Goal: Task Accomplishment & Management: Complete application form

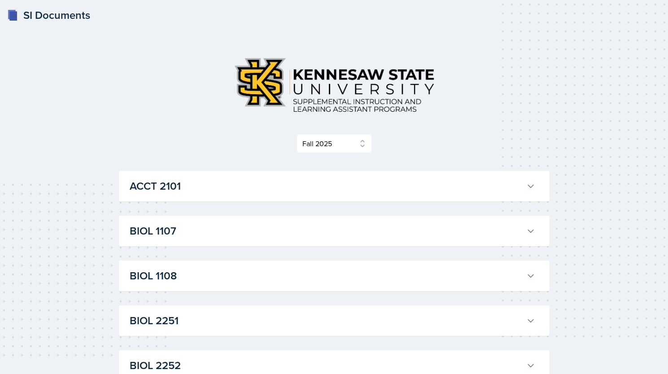
select select "2bed604d-1099-4043-b1bc-2365e8740244"
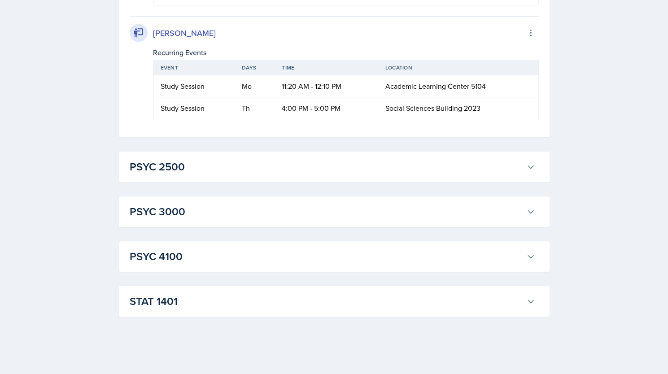
scroll to position [2351, 0]
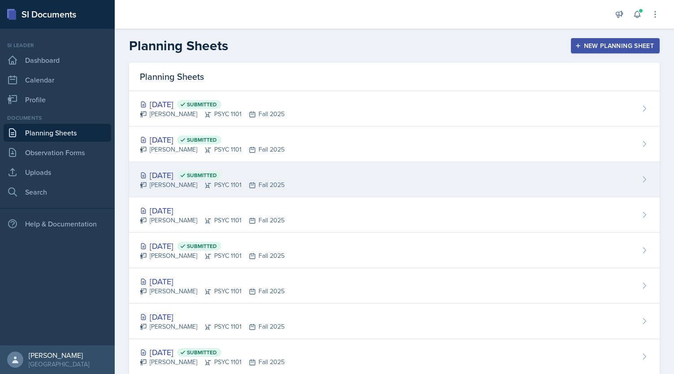
click at [191, 172] on div "Oct 16th, 2025 Submitted" at bounding box center [212, 175] width 145 height 12
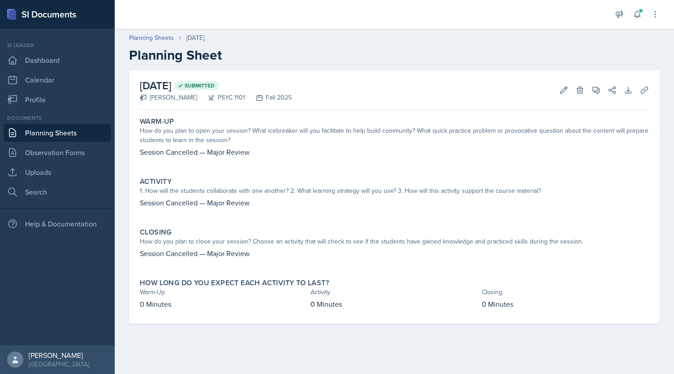
click at [203, 152] on p "Session Cancelled — Major Review" at bounding box center [394, 152] width 509 height 11
copy p "Session Cancelled — Major Review"
click at [158, 38] on link "Planning Sheets" at bounding box center [151, 37] width 45 height 9
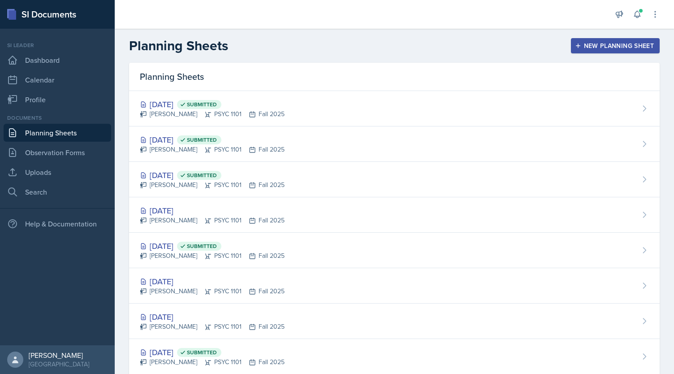
click at [611, 40] on button "New Planning Sheet" at bounding box center [615, 45] width 89 height 15
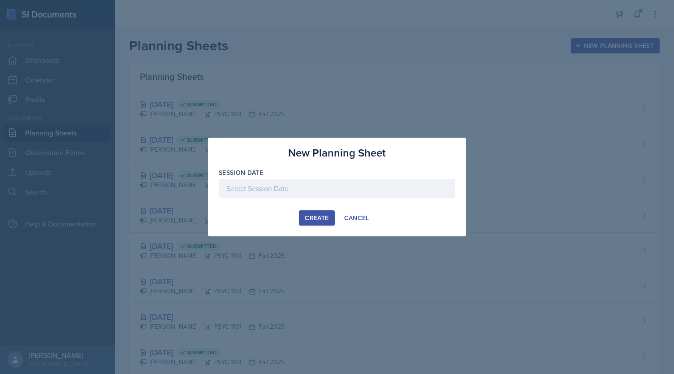
click at [271, 182] on div at bounding box center [337, 188] width 237 height 19
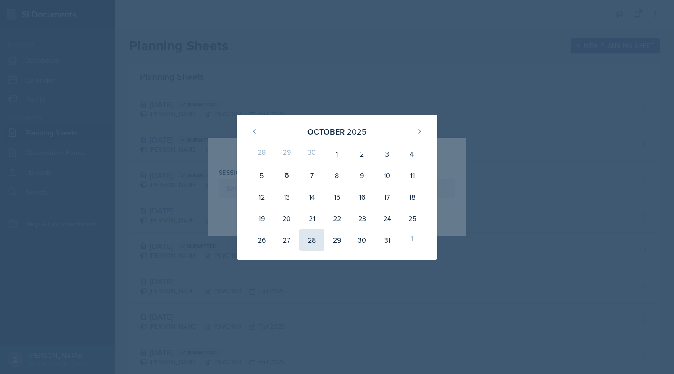
click at [308, 235] on div "28" at bounding box center [312, 240] width 25 height 22
type input "October 28th, 2025"
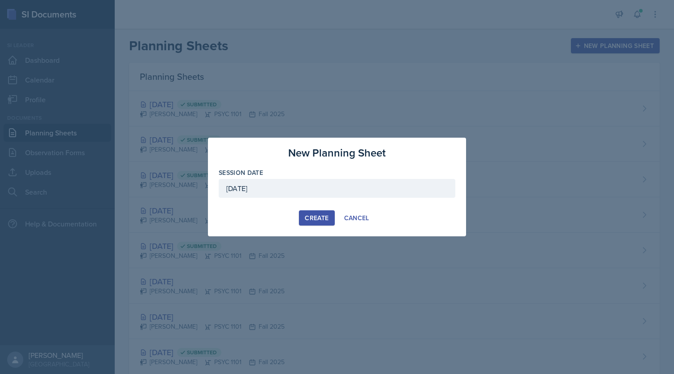
click at [305, 211] on button "Create" at bounding box center [316, 217] width 35 height 15
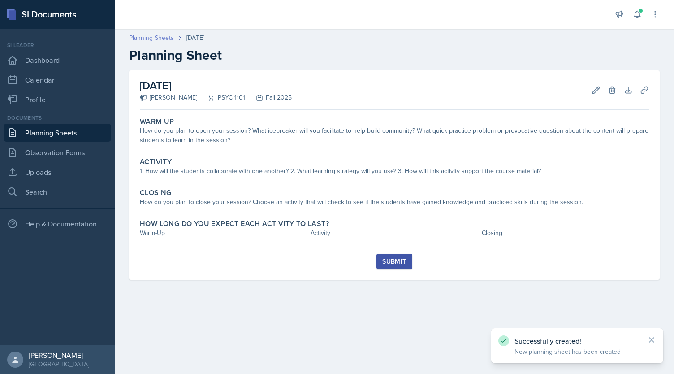
click at [156, 35] on link "Planning Sheets" at bounding box center [151, 37] width 45 height 9
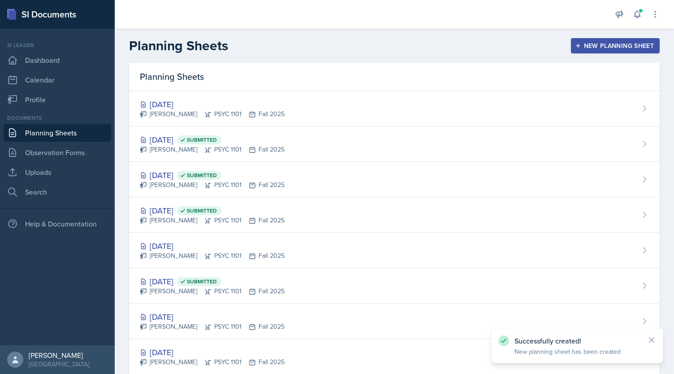
click at [584, 48] on div "New Planning Sheet" at bounding box center [615, 45] width 77 height 7
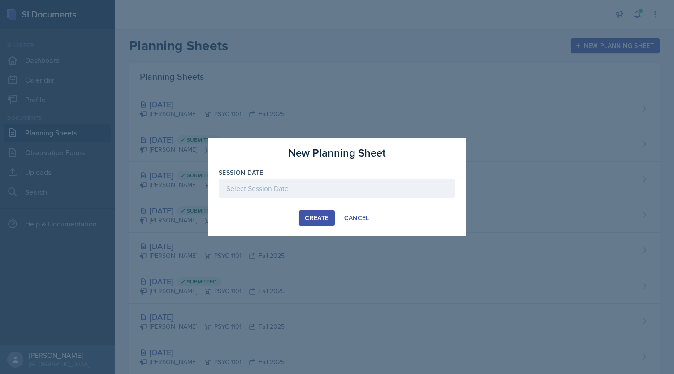
click at [388, 177] on div "Session Date" at bounding box center [337, 187] width 237 height 39
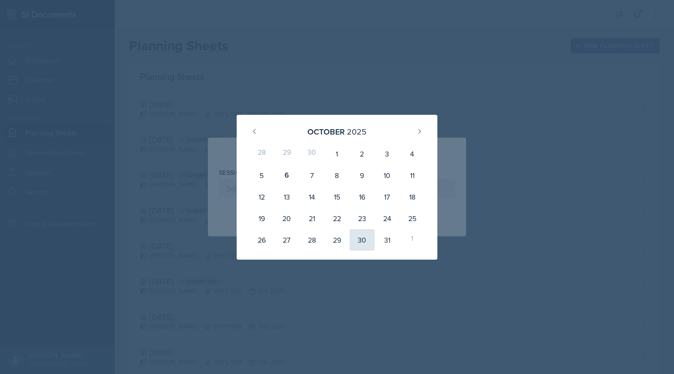
click at [368, 239] on div "30" at bounding box center [362, 240] width 25 height 22
type input "October 30th, 2025"
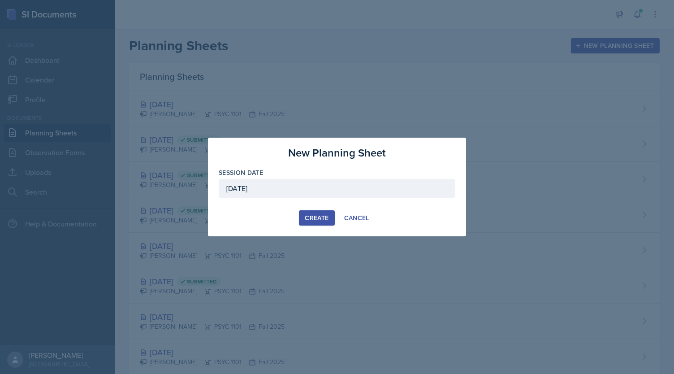
click at [313, 212] on button "Create" at bounding box center [316, 217] width 35 height 15
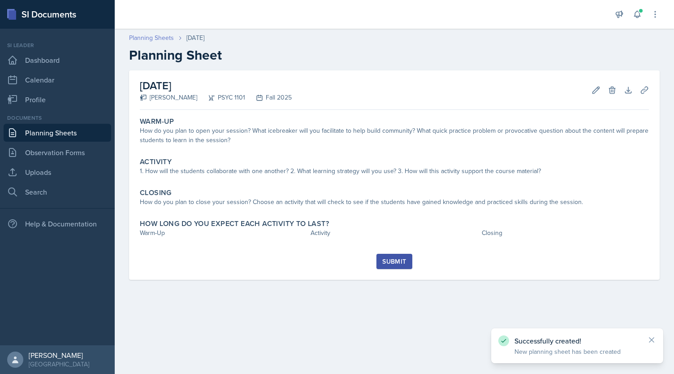
click at [152, 37] on link "Planning Sheets" at bounding box center [151, 37] width 45 height 9
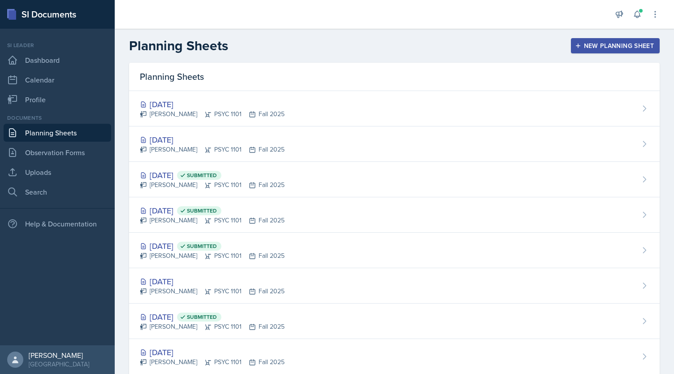
click at [572, 39] on button "New Planning Sheet" at bounding box center [615, 45] width 89 height 15
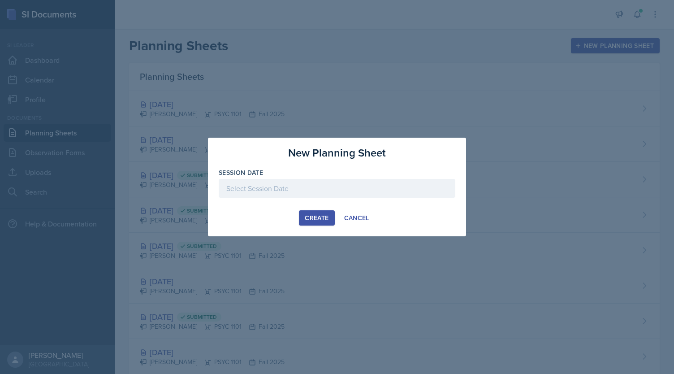
click at [419, 191] on div at bounding box center [337, 188] width 237 height 19
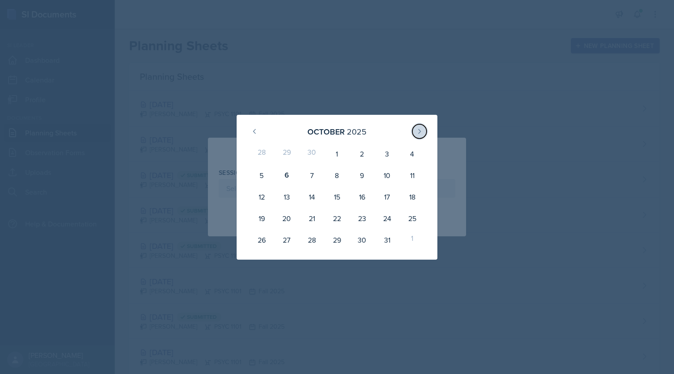
click at [422, 130] on icon at bounding box center [419, 131] width 7 height 7
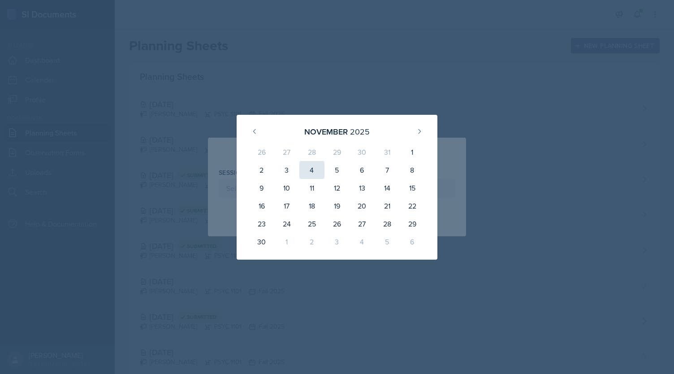
click at [314, 170] on div "4" at bounding box center [312, 170] width 25 height 18
type input "November 4th, 2025"
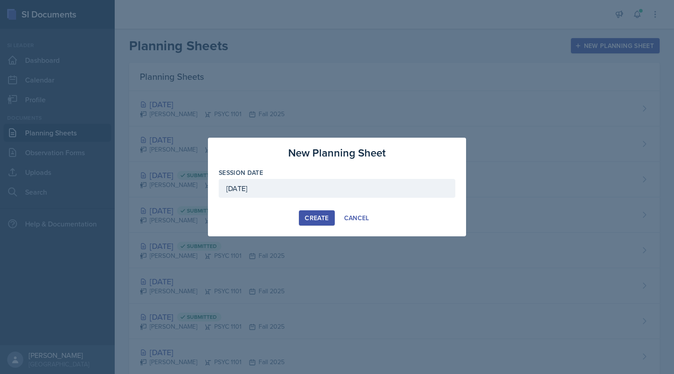
click at [315, 216] on div "Create" at bounding box center [317, 217] width 24 height 7
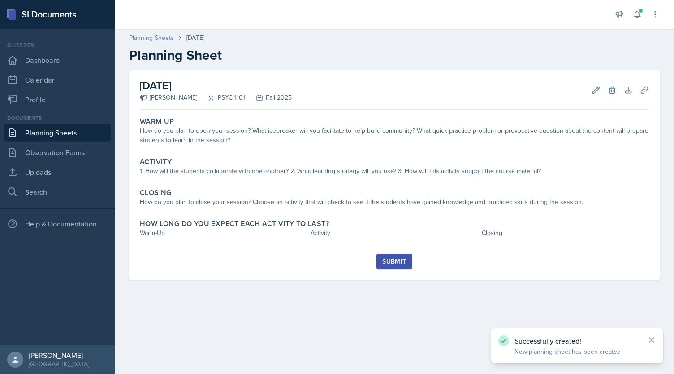
click at [160, 38] on link "Planning Sheets" at bounding box center [151, 37] width 45 height 9
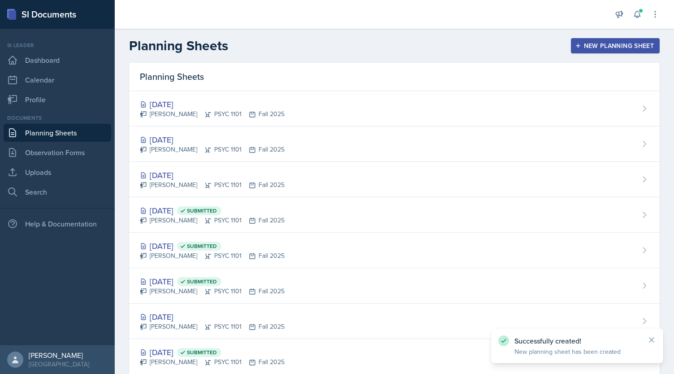
click at [613, 43] on div "New Planning Sheet" at bounding box center [615, 45] width 77 height 7
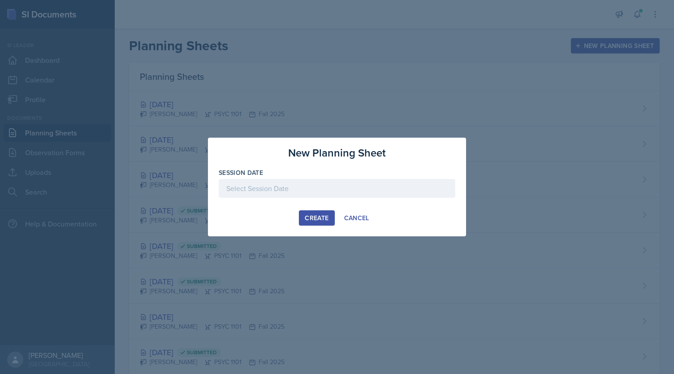
click at [410, 190] on div at bounding box center [337, 188] width 237 height 19
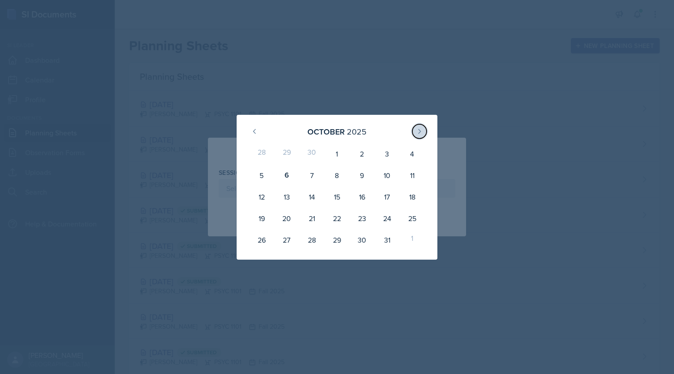
click at [420, 131] on icon at bounding box center [419, 131] width 7 height 7
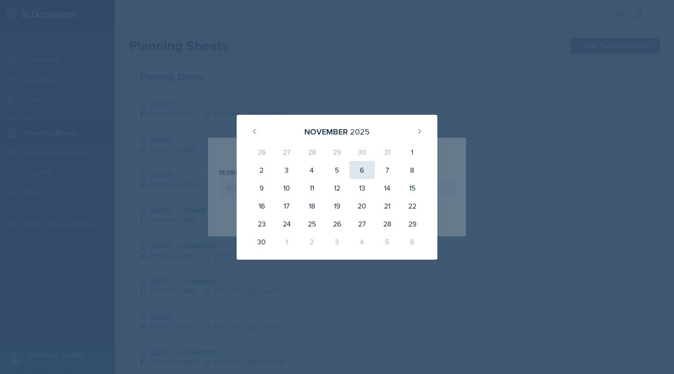
click at [365, 170] on div "6" at bounding box center [362, 170] width 25 height 18
type input "November 6th, 2025"
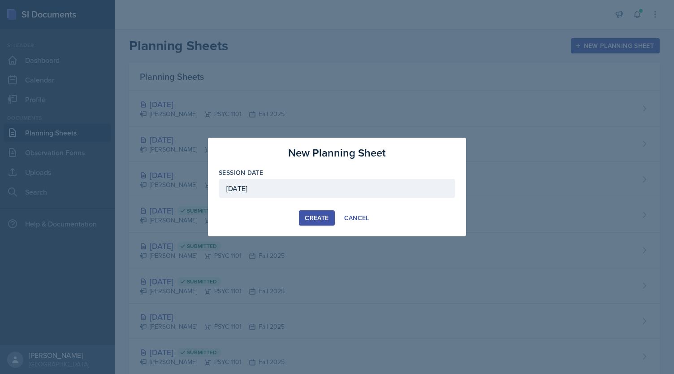
click at [311, 217] on div "Create" at bounding box center [317, 217] width 24 height 7
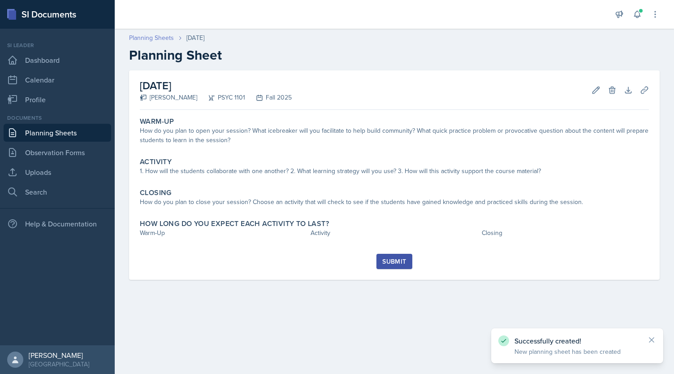
click at [160, 38] on link "Planning Sheets" at bounding box center [151, 37] width 45 height 9
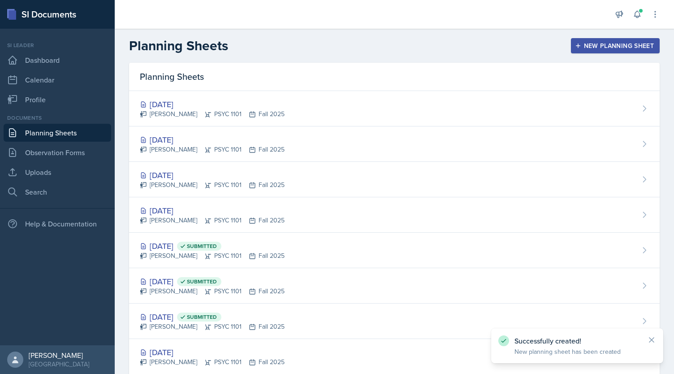
click at [608, 42] on div "New Planning Sheet" at bounding box center [615, 45] width 77 height 7
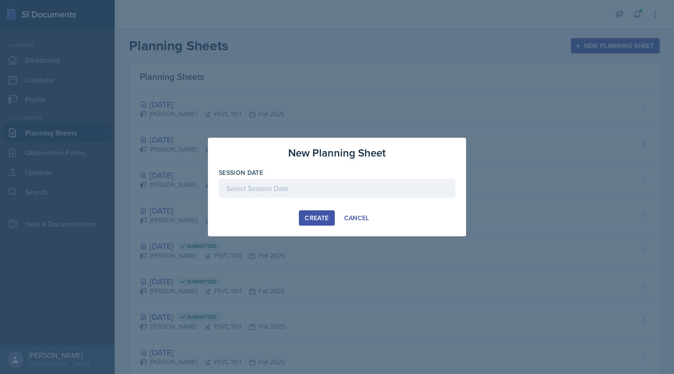
click at [331, 183] on div at bounding box center [337, 188] width 237 height 19
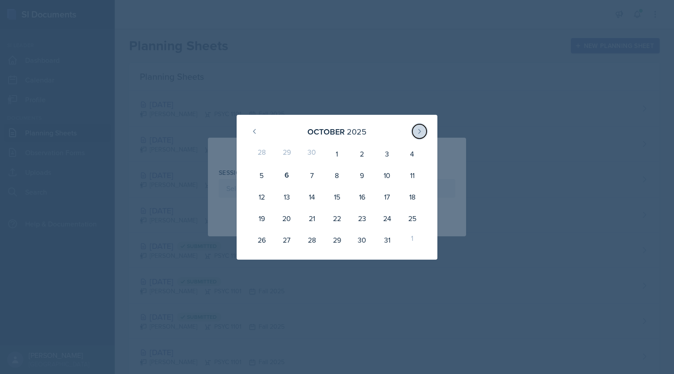
click at [413, 131] on button at bounding box center [420, 131] width 14 height 14
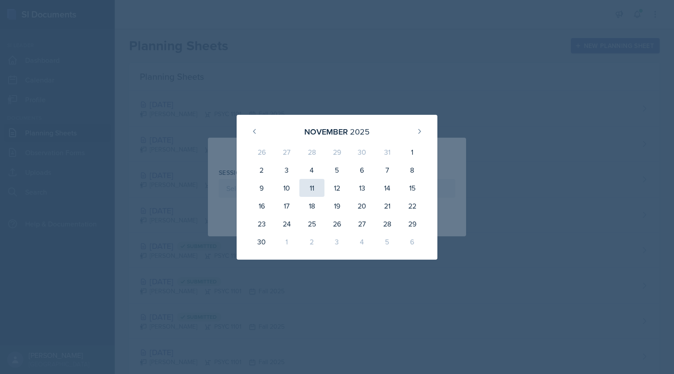
click at [308, 188] on div "11" at bounding box center [312, 188] width 25 height 18
type input "November 11th, 2025"
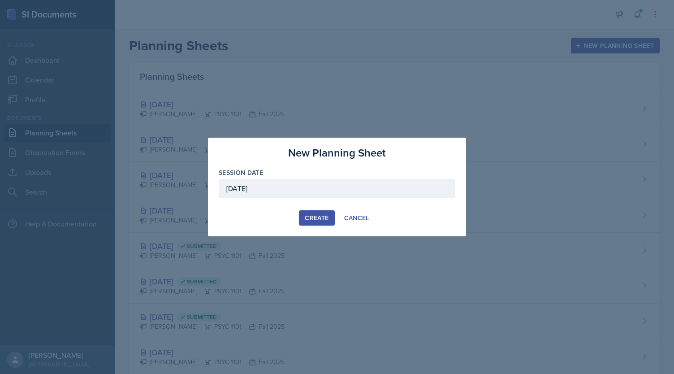
click at [310, 218] on div "Create" at bounding box center [317, 217] width 24 height 7
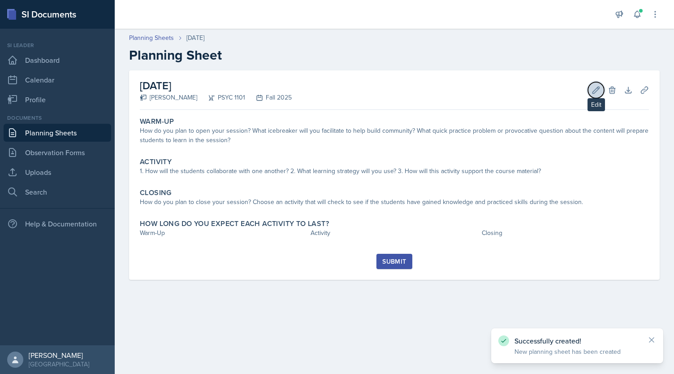
click at [603, 90] on button "Edit" at bounding box center [596, 90] width 16 height 16
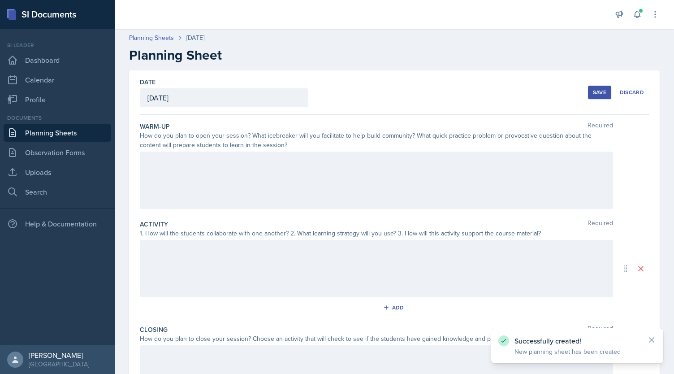
click at [318, 176] on div at bounding box center [377, 180] width 474 height 57
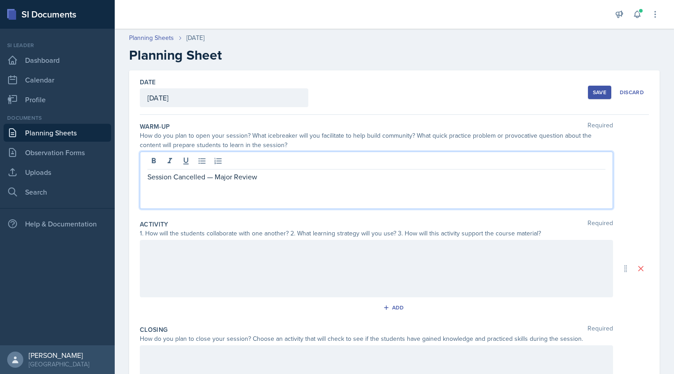
click at [252, 286] on div at bounding box center [377, 268] width 474 height 57
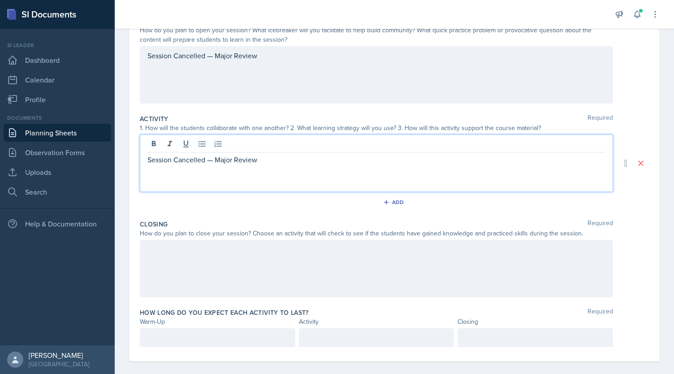
scroll to position [113, 0]
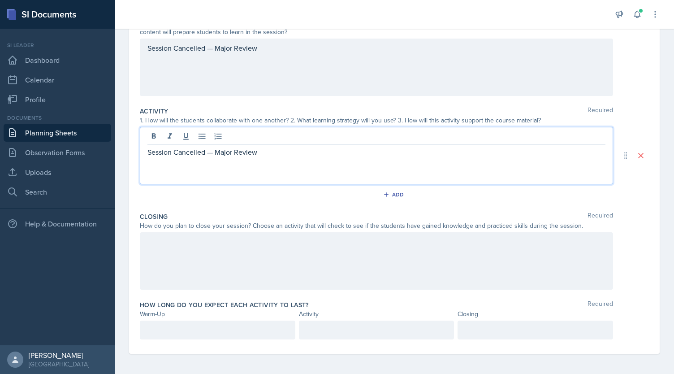
click at [218, 269] on div at bounding box center [377, 260] width 474 height 57
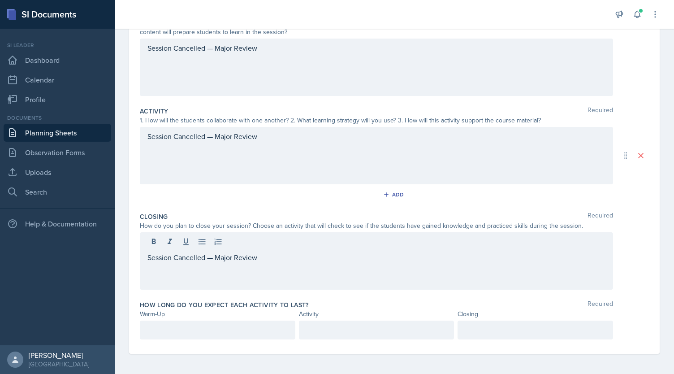
click at [205, 338] on div at bounding box center [218, 330] width 156 height 19
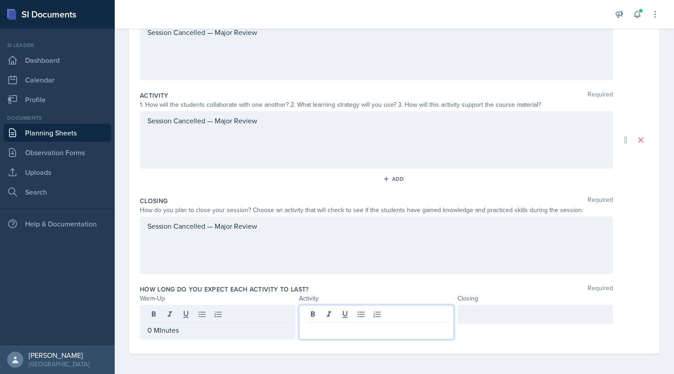
click at [164, 326] on p "0 MInutes" at bounding box center [218, 330] width 140 height 11
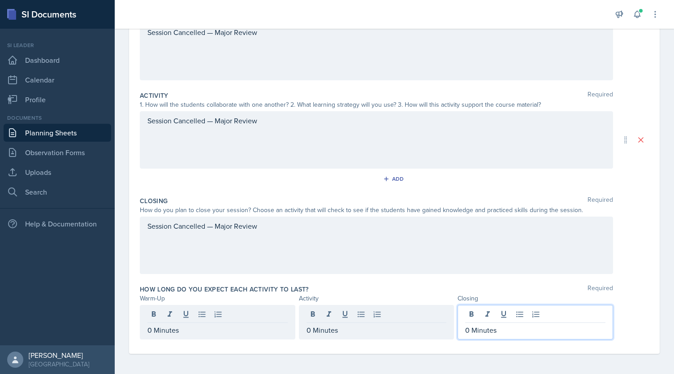
click at [326, 278] on div "Closing Required How do you plan to close your session? Choose an activity that…" at bounding box center [394, 237] width 509 height 88
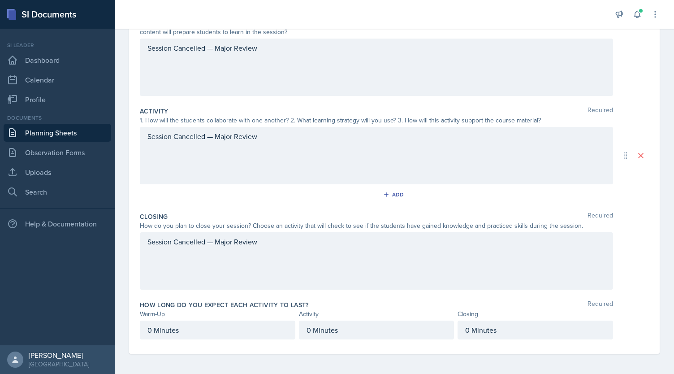
scroll to position [0, 0]
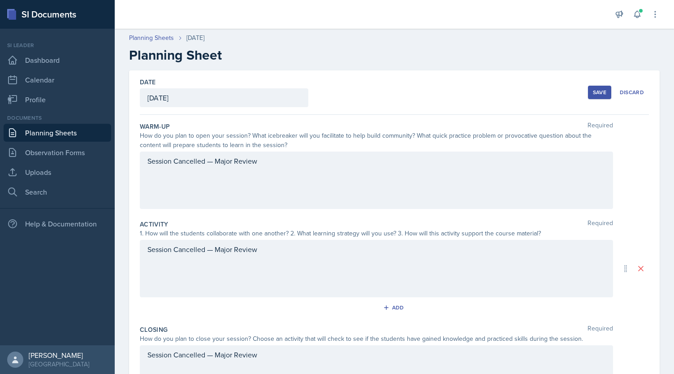
click at [593, 89] on div "Save" at bounding box center [599, 92] width 13 height 7
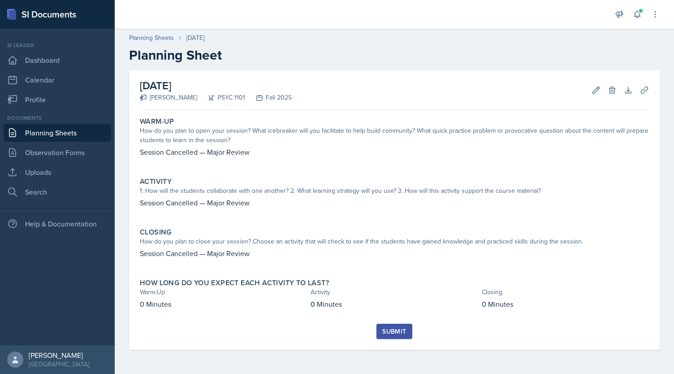
click at [390, 330] on div "Submit" at bounding box center [394, 331] width 24 height 7
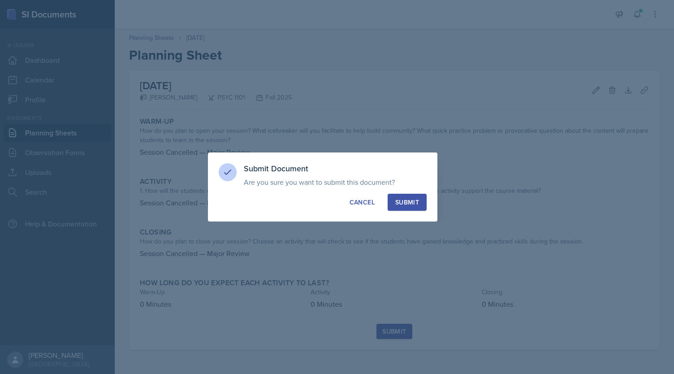
click at [408, 210] on button "Submit" at bounding box center [407, 202] width 39 height 17
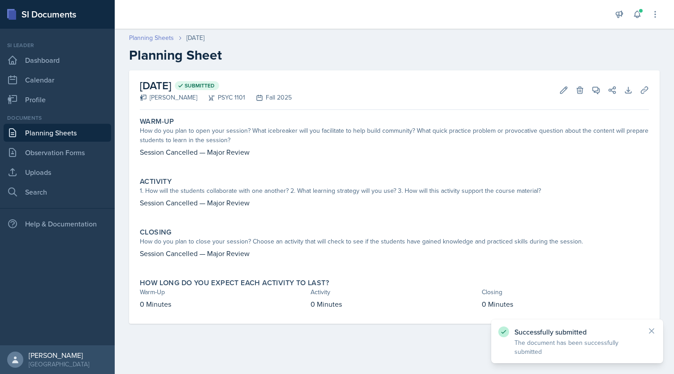
click at [156, 36] on link "Planning Sheets" at bounding box center [151, 37] width 45 height 9
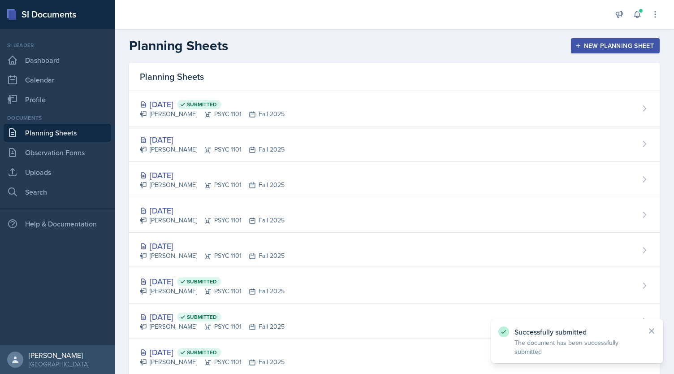
click at [590, 40] on button "New Planning Sheet" at bounding box center [615, 45] width 89 height 15
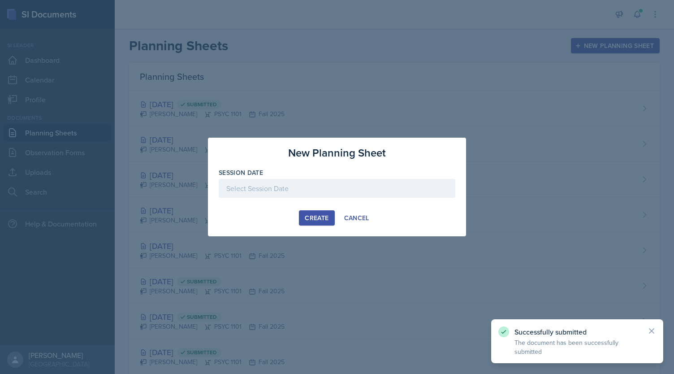
click at [351, 191] on div at bounding box center [337, 188] width 237 height 19
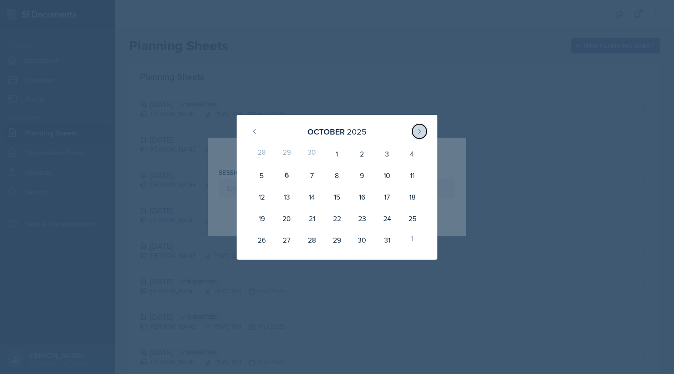
click at [420, 126] on button at bounding box center [420, 131] width 14 height 14
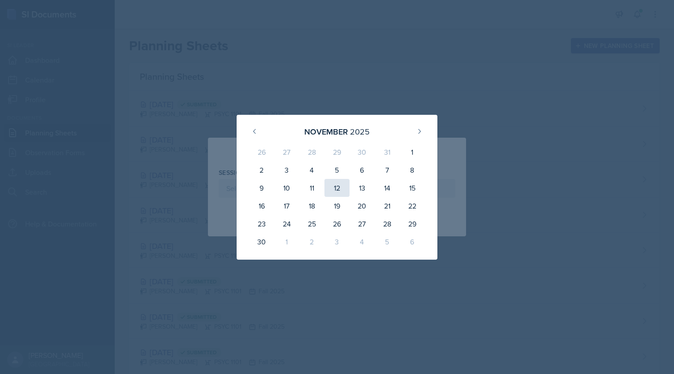
click at [339, 191] on div "12" at bounding box center [337, 188] width 25 height 18
type input "November 12th, 2025"
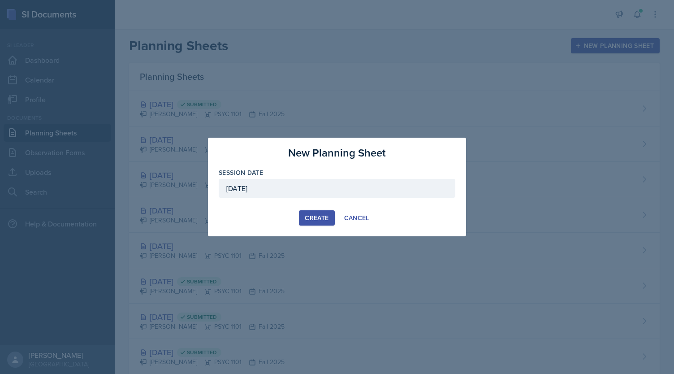
click at [313, 214] on div "Create" at bounding box center [317, 217] width 24 height 7
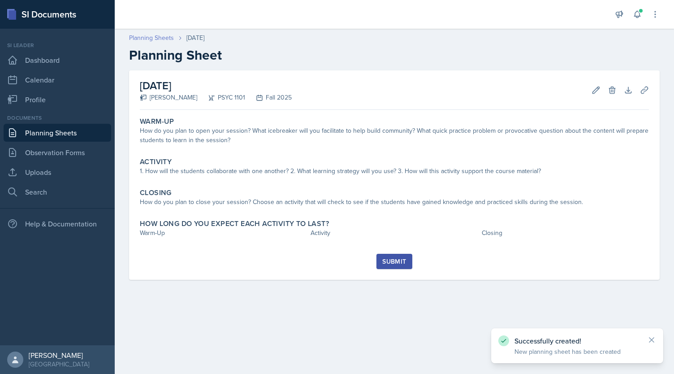
click at [159, 41] on link "Planning Sheets" at bounding box center [151, 37] width 45 height 9
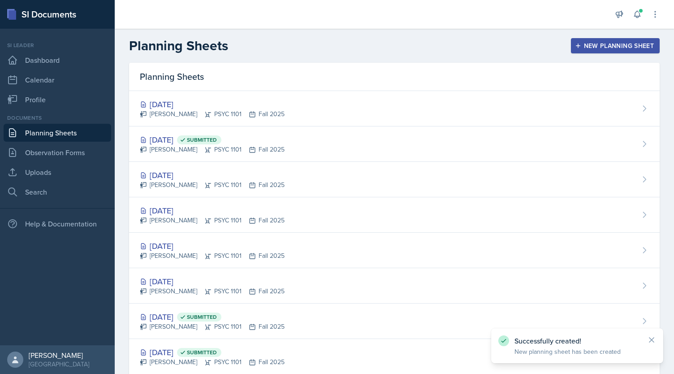
click at [634, 45] on div "New Planning Sheet" at bounding box center [615, 45] width 77 height 7
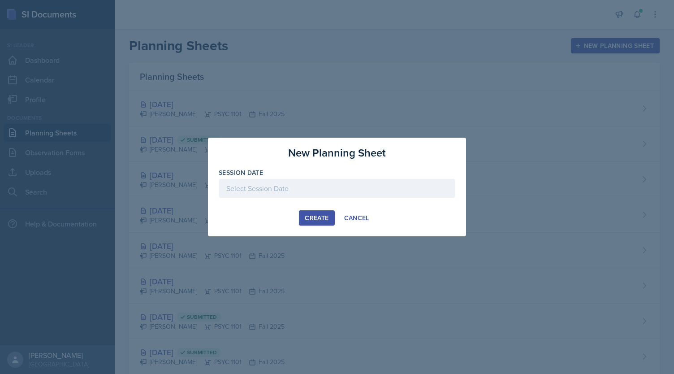
click at [370, 185] on div at bounding box center [337, 188] width 237 height 19
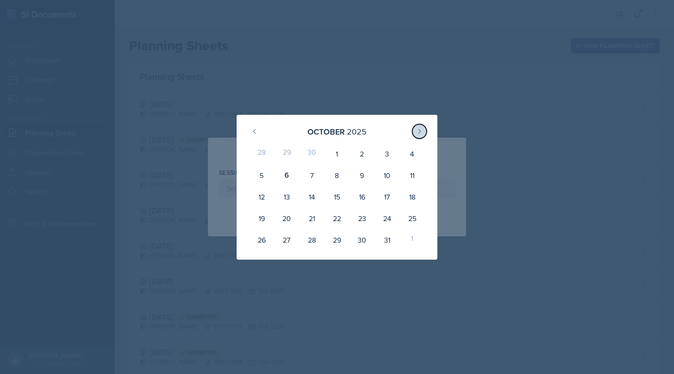
click at [419, 132] on icon at bounding box center [419, 131] width 7 height 7
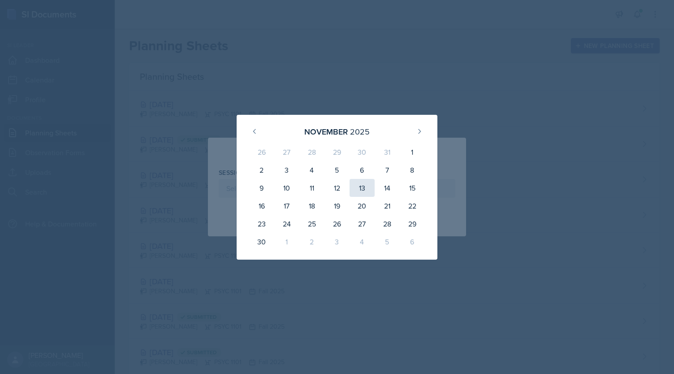
click at [362, 182] on div "13" at bounding box center [362, 188] width 25 height 18
type input "November 13th, 2025"
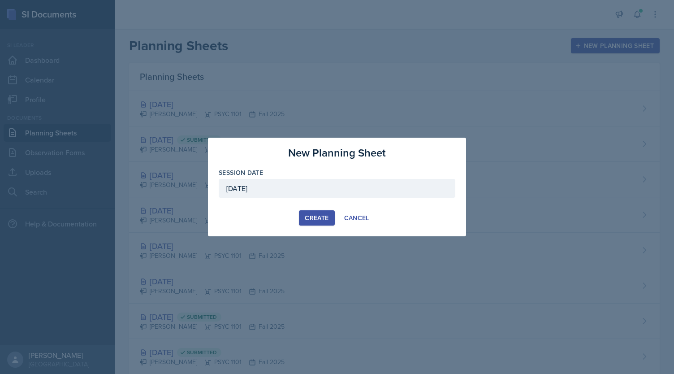
click at [318, 219] on div "Create" at bounding box center [317, 217] width 24 height 7
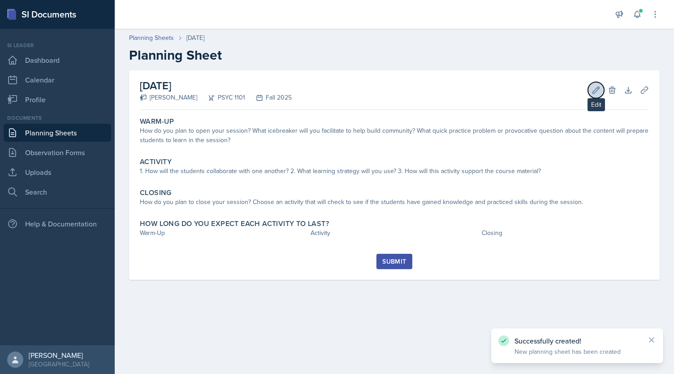
click at [597, 91] on icon at bounding box center [596, 90] width 7 height 7
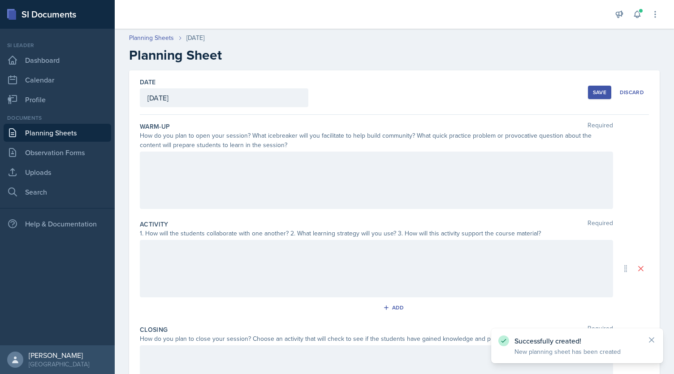
click at [269, 176] on div at bounding box center [377, 180] width 474 height 57
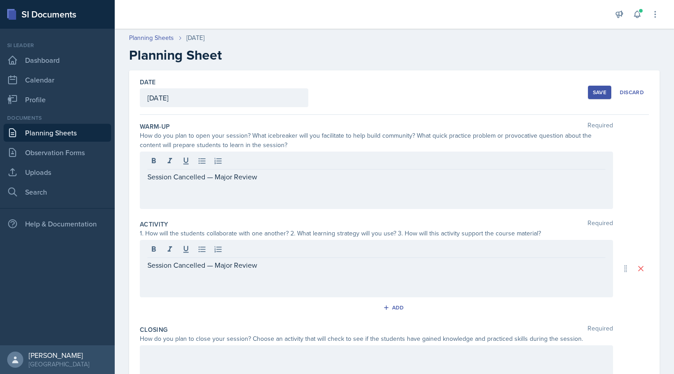
scroll to position [113, 0]
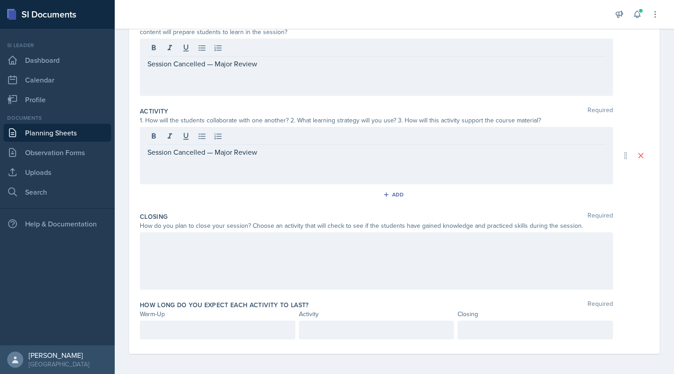
click at [236, 252] on div at bounding box center [377, 260] width 474 height 57
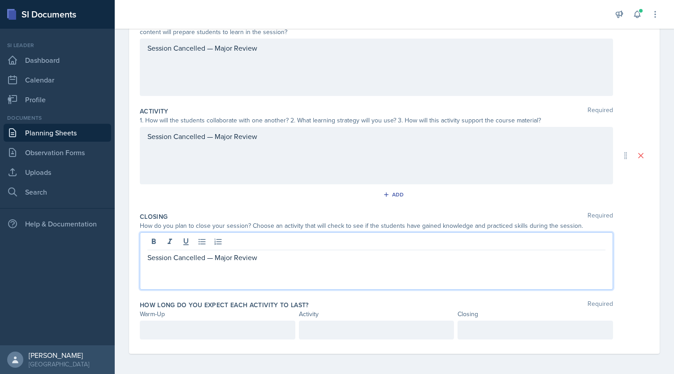
click at [222, 325] on p at bounding box center [218, 330] width 140 height 11
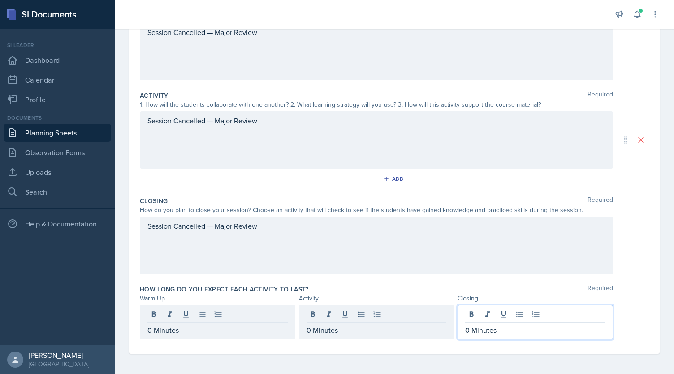
click at [349, 286] on div "How long do you expect each activity to last? Required" at bounding box center [394, 289] width 509 height 9
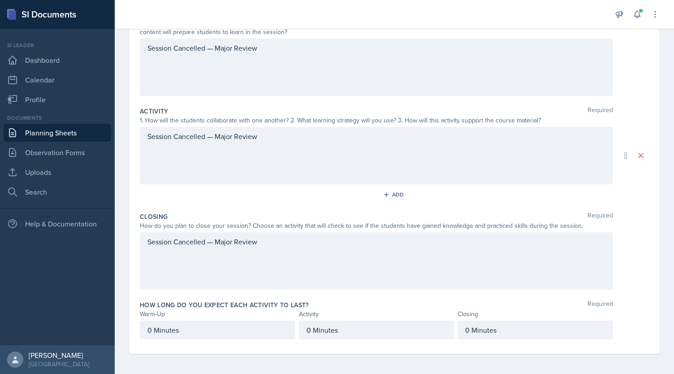
scroll to position [0, 0]
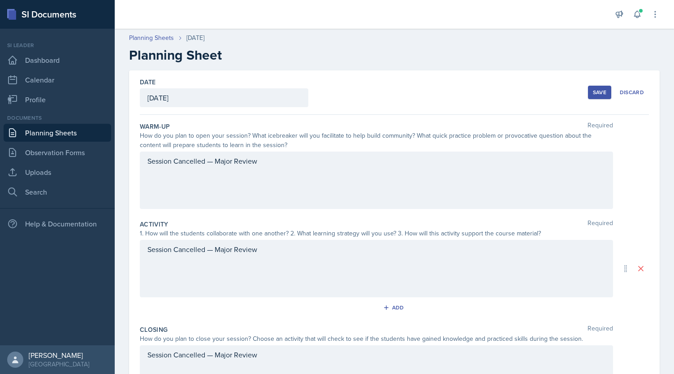
click at [598, 91] on div "Save" at bounding box center [599, 92] width 13 height 7
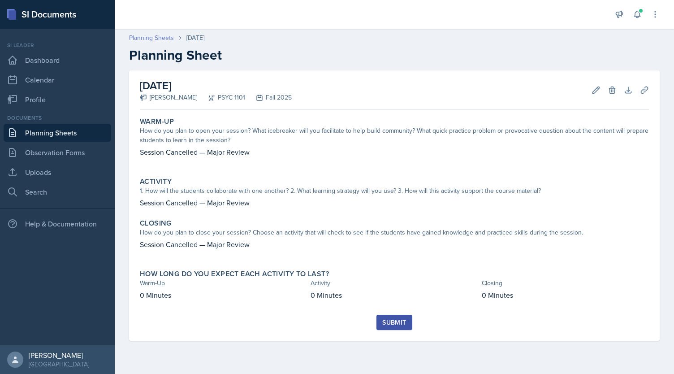
click at [161, 35] on link "Planning Sheets" at bounding box center [151, 37] width 45 height 9
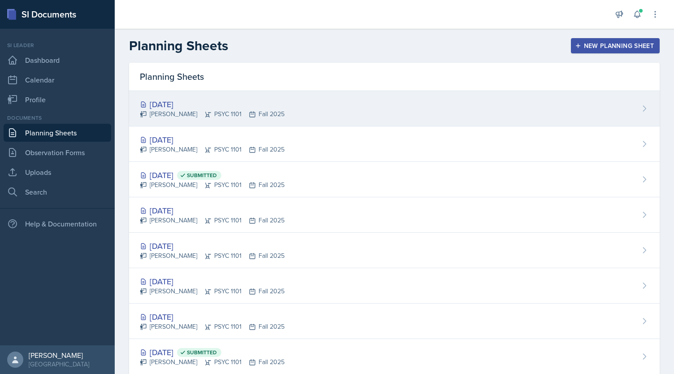
click at [260, 108] on div "[DATE]" at bounding box center [212, 104] width 145 height 12
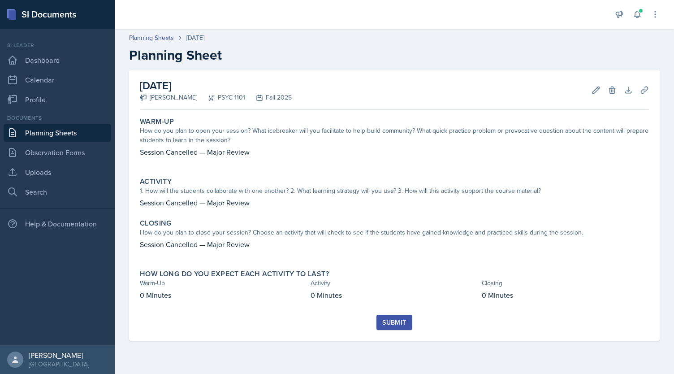
click at [395, 323] on div "Submit" at bounding box center [394, 322] width 24 height 7
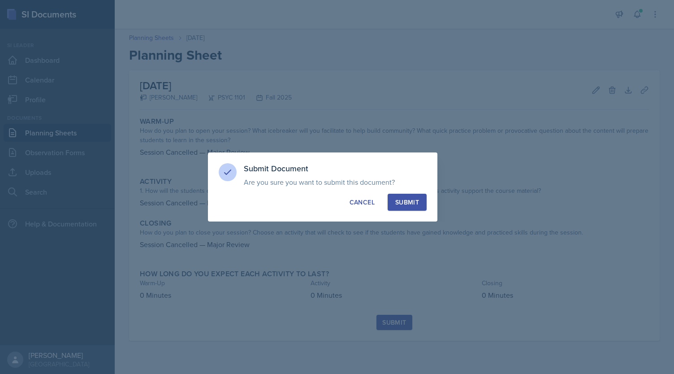
click at [408, 200] on div "Submit" at bounding box center [407, 202] width 24 height 9
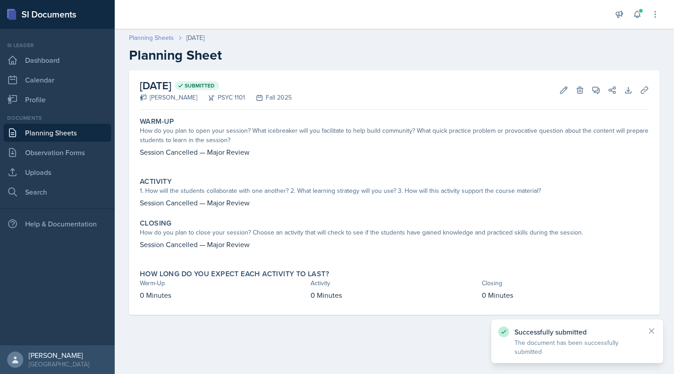
click at [151, 39] on link "Planning Sheets" at bounding box center [151, 37] width 45 height 9
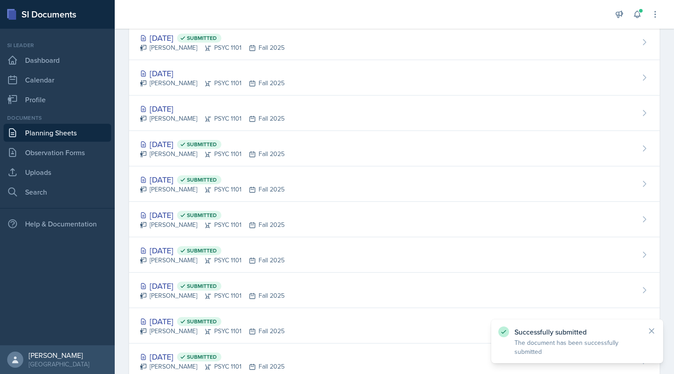
scroll to position [454, 0]
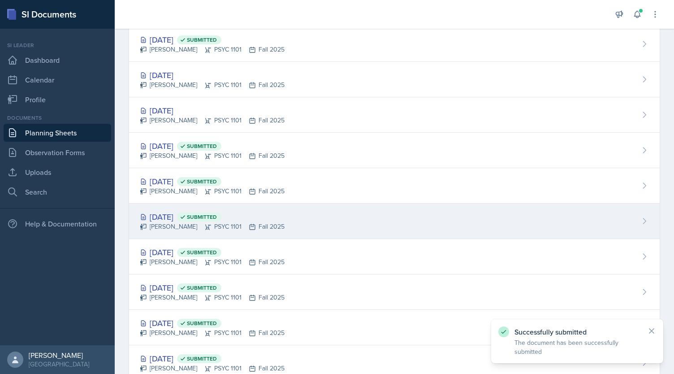
click at [283, 222] on div "Sep 25th, 2025 Submitted Kendall Gibson PSYC 1101 Fall 2025" at bounding box center [394, 221] width 531 height 35
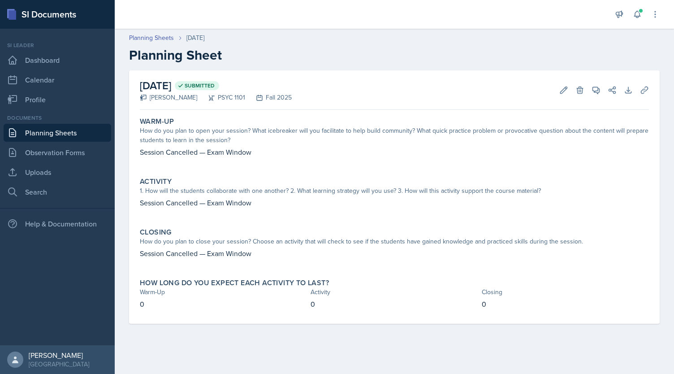
click at [205, 154] on p "Session Cancelled — Exam Window" at bounding box center [394, 152] width 509 height 11
copy p "Session Cancelled — Exam Window"
click at [155, 38] on link "Planning Sheets" at bounding box center [151, 37] width 45 height 9
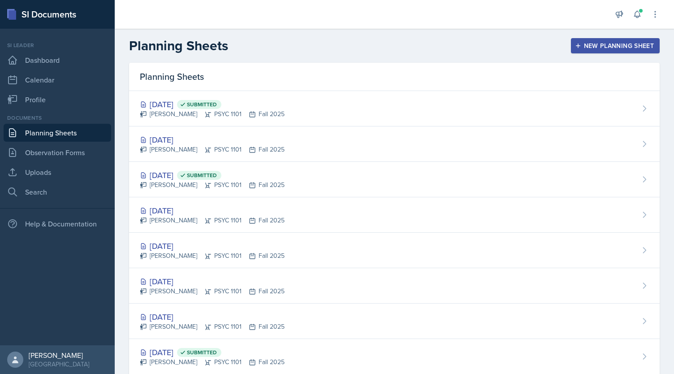
click at [604, 48] on div "New Planning Sheet" at bounding box center [615, 45] width 77 height 7
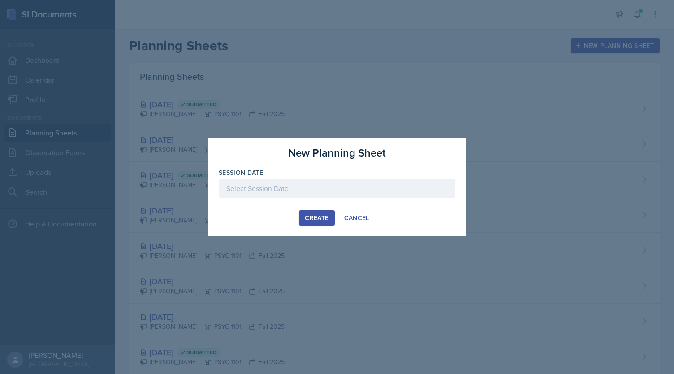
click at [350, 193] on div at bounding box center [337, 188] width 237 height 19
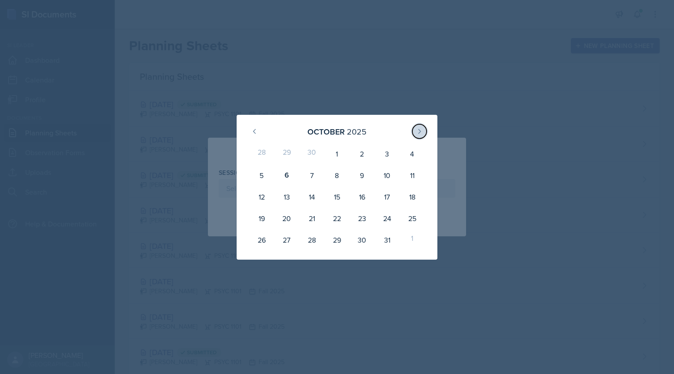
click at [418, 131] on icon at bounding box center [419, 131] width 7 height 7
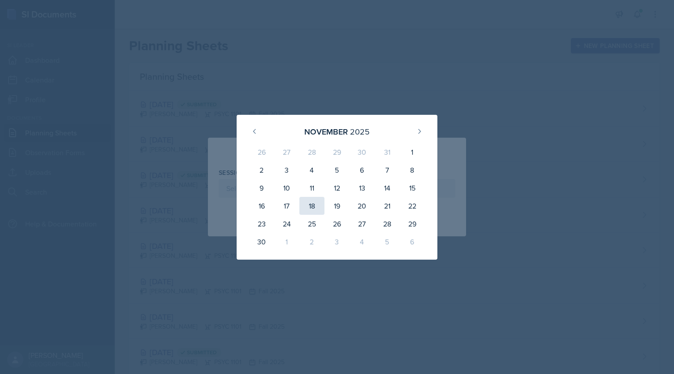
click at [308, 212] on div "18" at bounding box center [312, 206] width 25 height 18
type input "November 18th, 2025"
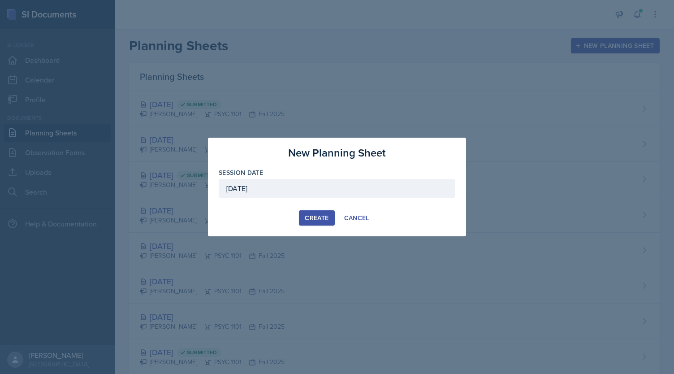
click at [308, 219] on div "Create" at bounding box center [317, 217] width 24 height 7
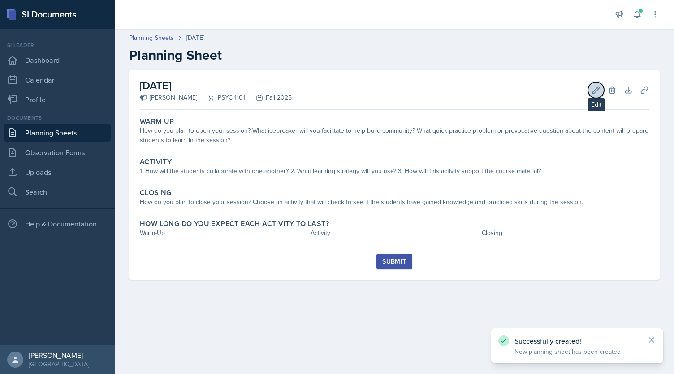
click at [593, 93] on icon at bounding box center [596, 90] width 7 height 7
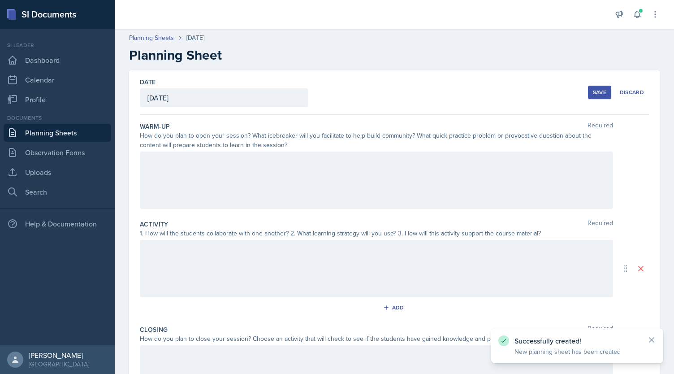
click at [296, 187] on div at bounding box center [377, 180] width 474 height 57
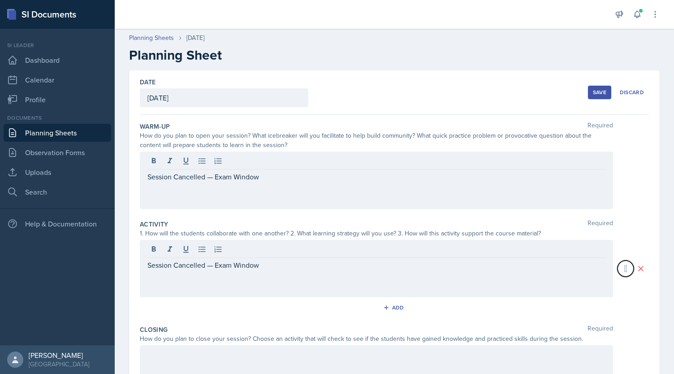
scroll to position [113, 0]
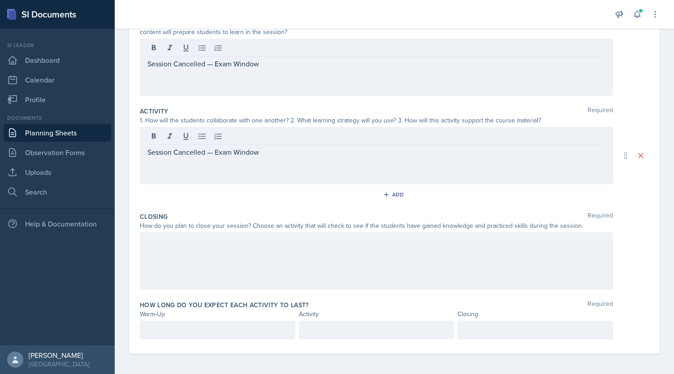
click at [285, 252] on div at bounding box center [377, 260] width 474 height 57
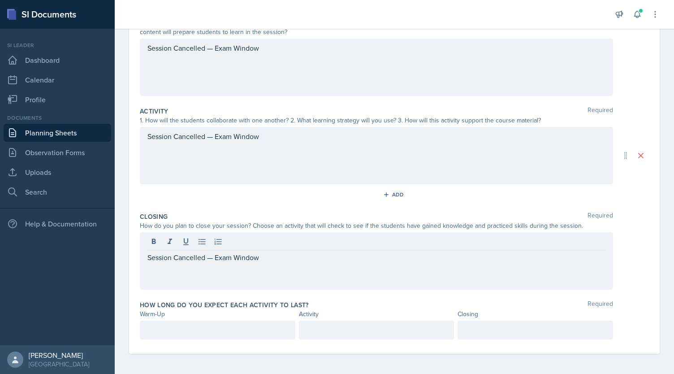
click at [248, 335] on div at bounding box center [218, 330] width 156 height 19
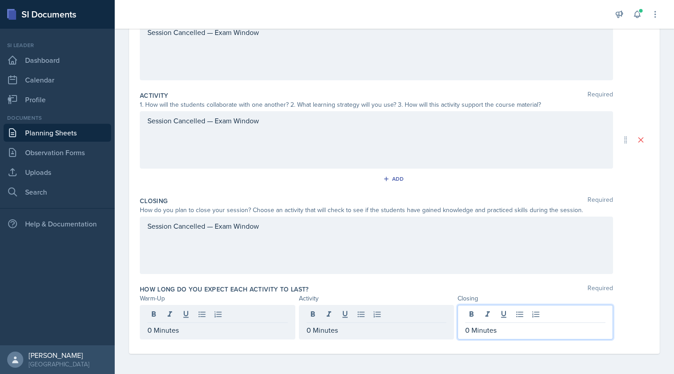
scroll to position [0, 0]
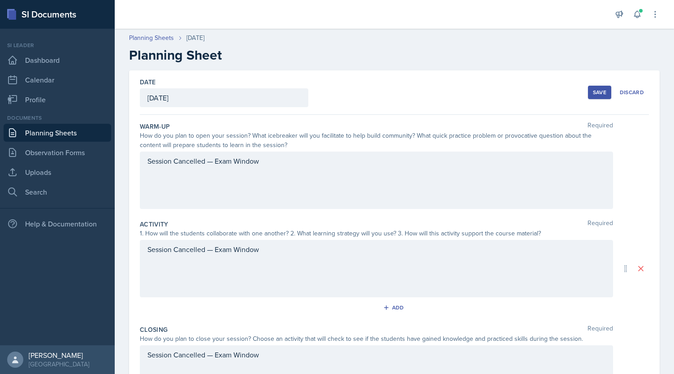
click at [593, 92] on div "Save" at bounding box center [599, 92] width 13 height 7
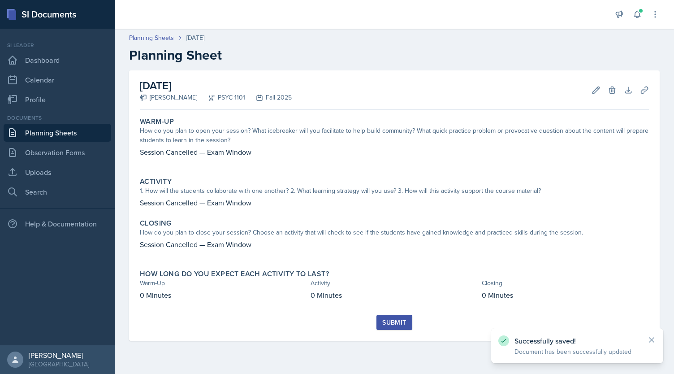
click at [389, 316] on button "Submit" at bounding box center [394, 322] width 35 height 15
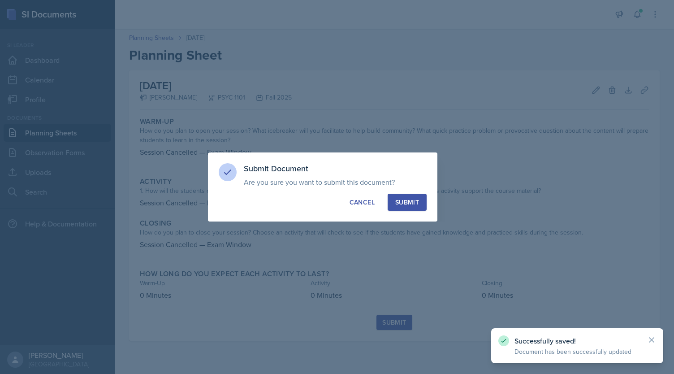
click at [404, 205] on div "Submit" at bounding box center [407, 202] width 24 height 9
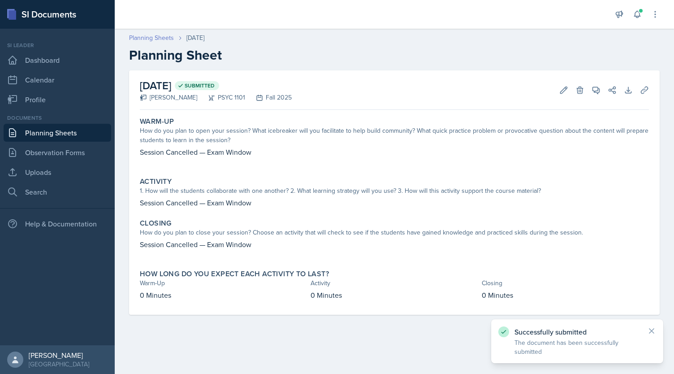
click at [158, 38] on link "Planning Sheets" at bounding box center [151, 37] width 45 height 9
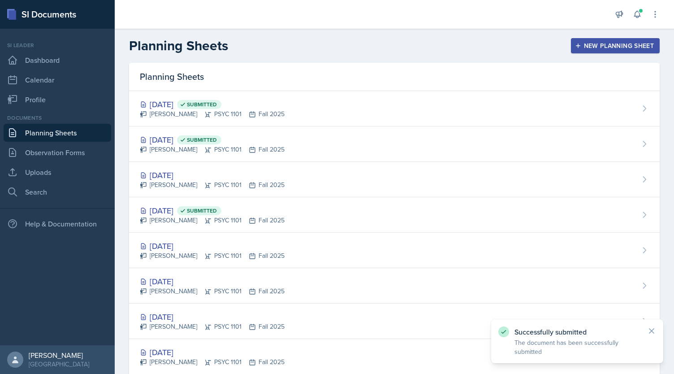
click at [638, 46] on div "New Planning Sheet" at bounding box center [615, 45] width 77 height 7
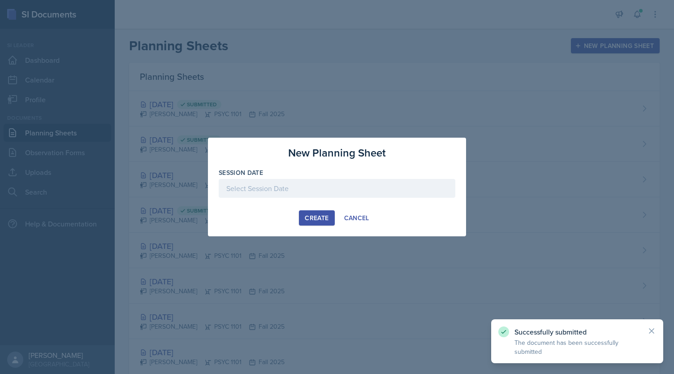
click at [423, 187] on div at bounding box center [337, 188] width 237 height 19
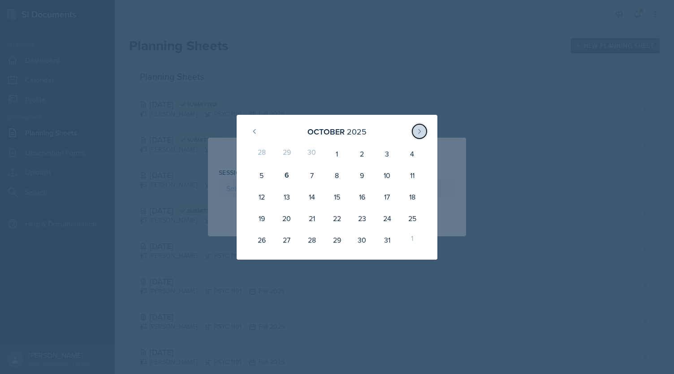
click at [420, 135] on button at bounding box center [420, 131] width 14 height 14
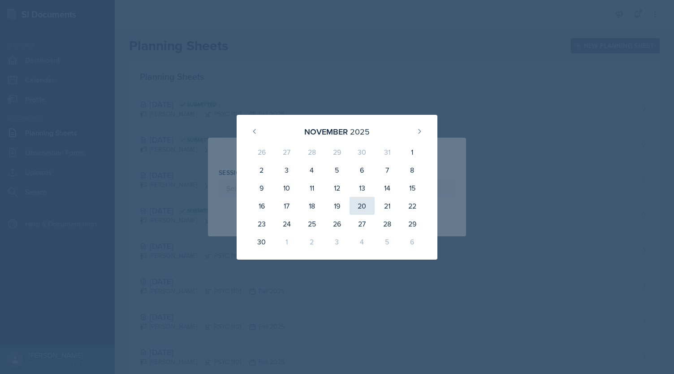
click at [360, 209] on div "20" at bounding box center [362, 206] width 25 height 18
type input "November 20th, 2025"
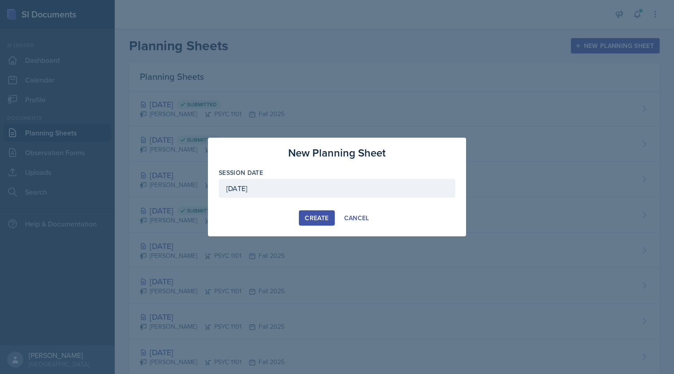
click at [312, 221] on div "Create" at bounding box center [317, 217] width 24 height 7
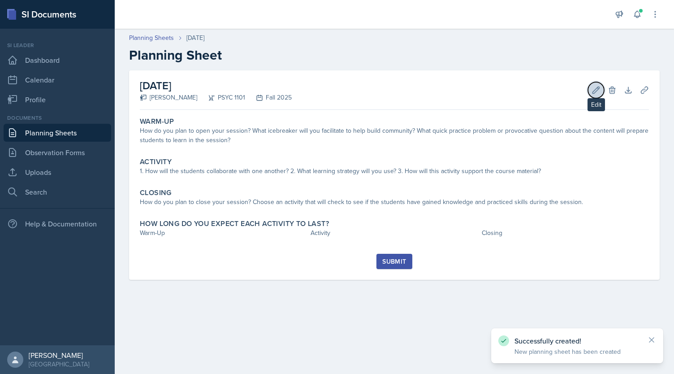
click at [598, 88] on icon at bounding box center [596, 90] width 9 height 9
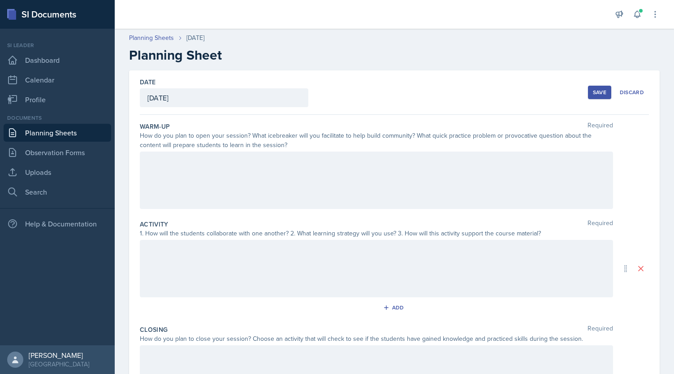
click at [308, 173] on div at bounding box center [377, 180] width 474 height 57
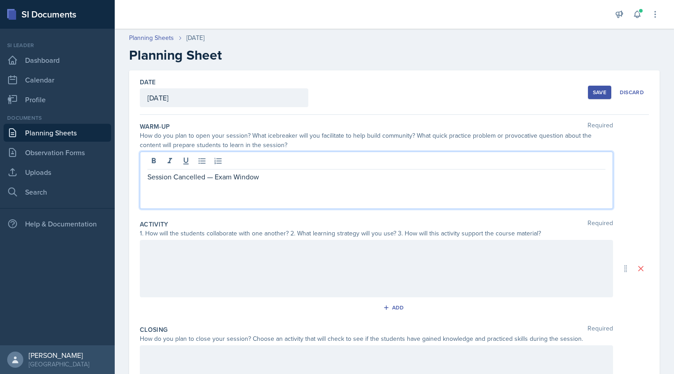
click at [257, 283] on div at bounding box center [377, 268] width 474 height 57
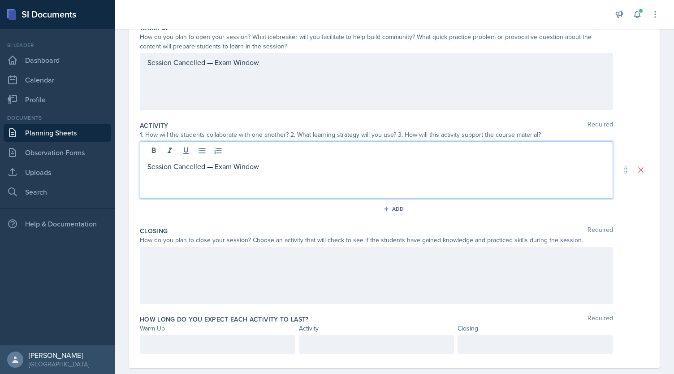
scroll to position [100, 0]
click at [243, 286] on div at bounding box center [377, 274] width 474 height 57
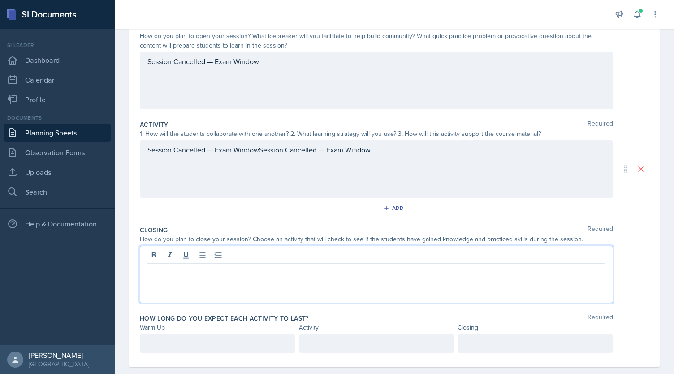
scroll to position [113, 0]
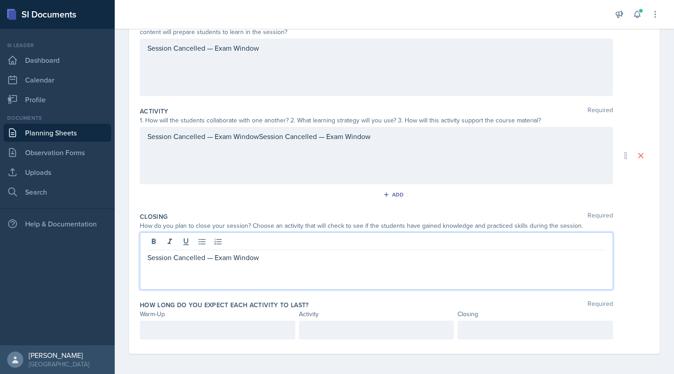
click at [237, 327] on div at bounding box center [218, 330] width 156 height 19
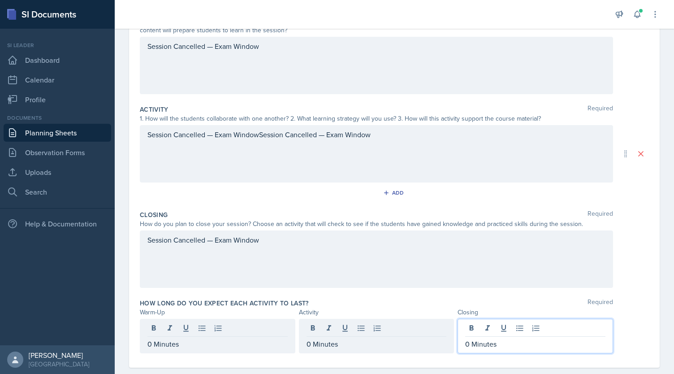
click at [261, 131] on div "Session Cancelled — Exam WindowSession Cancelled — Exam Window" at bounding box center [377, 153] width 474 height 57
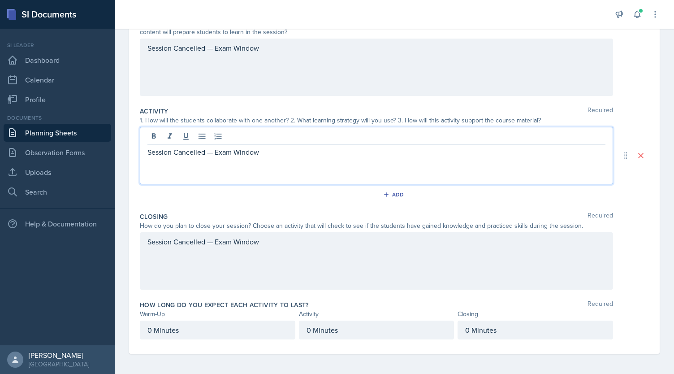
scroll to position [0, 0]
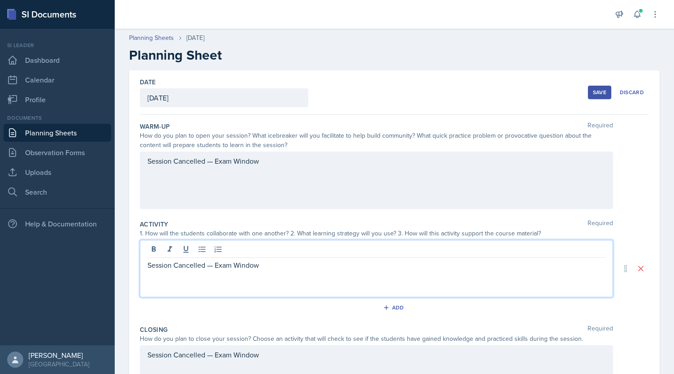
click at [602, 98] on button "Save" at bounding box center [599, 92] width 23 height 13
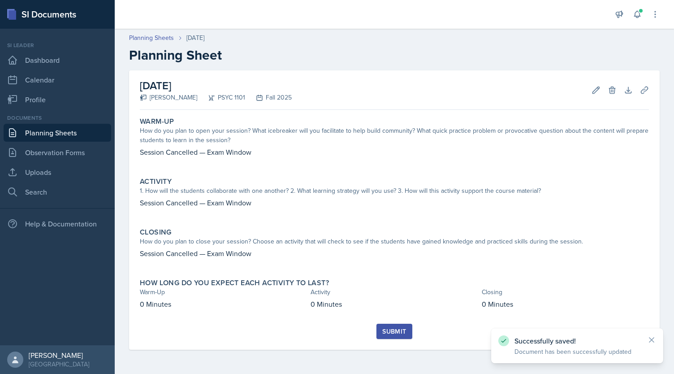
click at [392, 331] on div "Submit" at bounding box center [394, 331] width 24 height 7
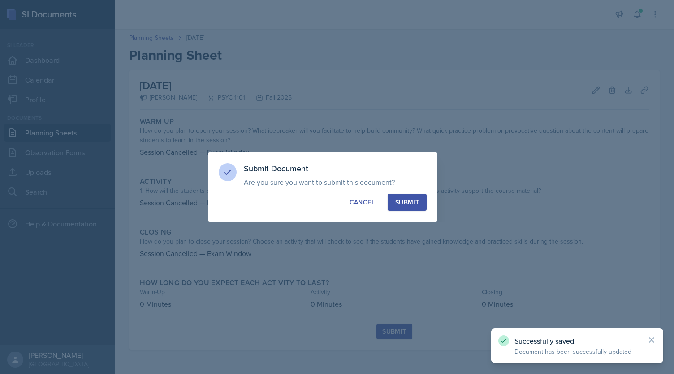
click at [406, 202] on div "Submit" at bounding box center [407, 202] width 24 height 9
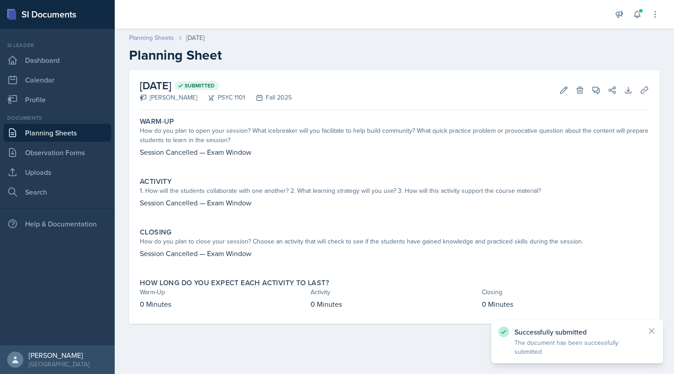
click at [154, 34] on link "Planning Sheets" at bounding box center [151, 37] width 45 height 9
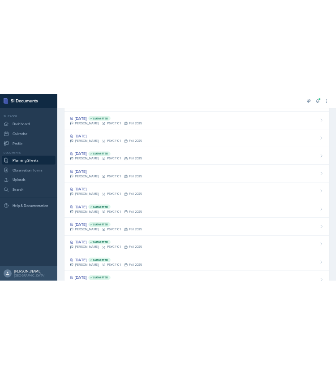
scroll to position [468, 0]
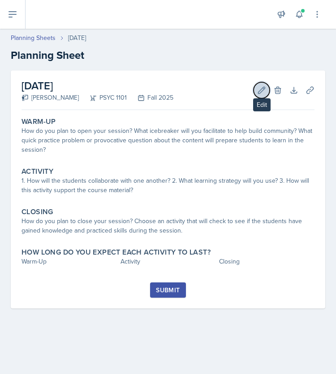
click at [255, 86] on button "Edit" at bounding box center [262, 90] width 16 height 16
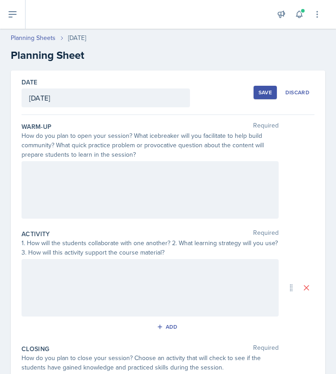
click at [95, 171] on div at bounding box center [150, 189] width 257 height 57
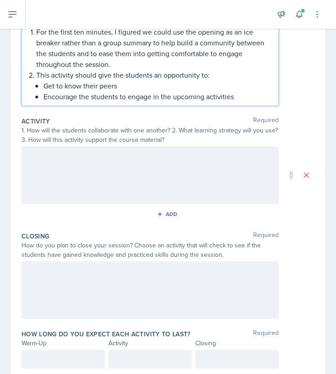
scroll to position [169, 0]
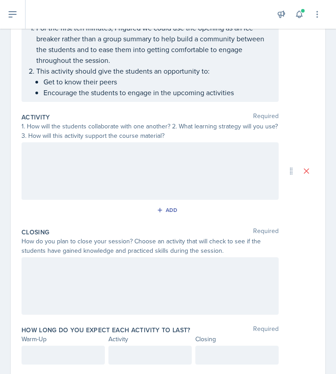
click at [108, 169] on div at bounding box center [150, 170] width 257 height 57
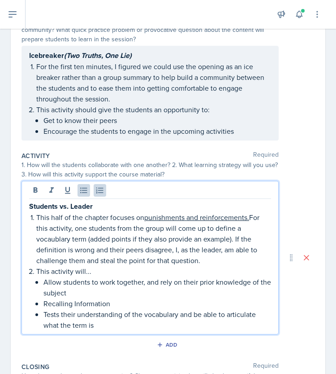
scroll to position [206, 0]
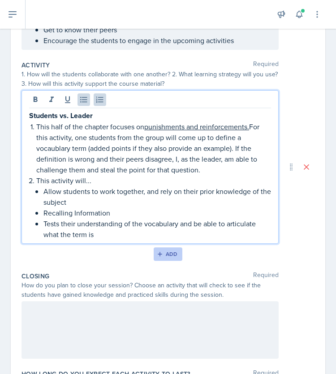
click at [160, 253] on icon "button" at bounding box center [160, 254] width 6 height 6
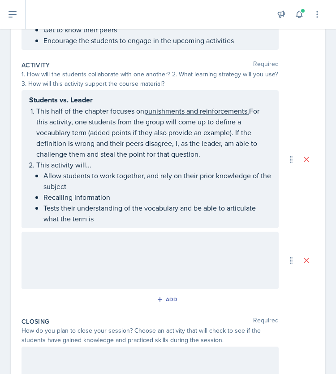
click at [39, 261] on div at bounding box center [150, 259] width 257 height 57
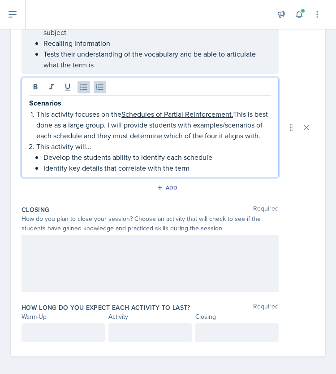
scroll to position [372, 0]
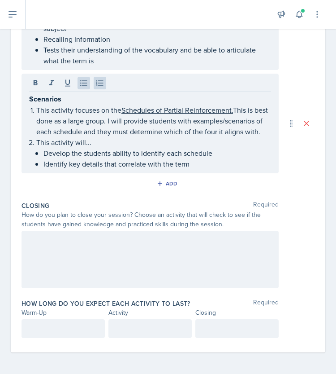
click at [74, 254] on div at bounding box center [150, 258] width 257 height 57
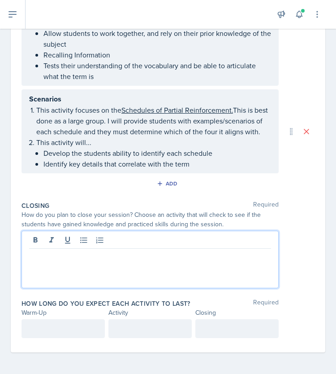
paste div
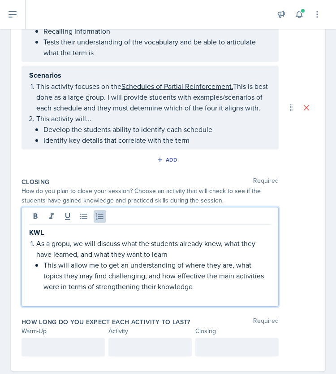
click at [68, 252] on p "As a gropu, we will discuss what the students already knew, what they have lear…" at bounding box center [153, 249] width 235 height 22
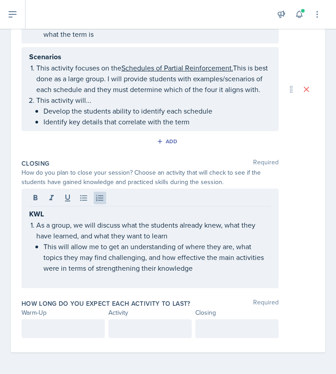
click at [66, 284] on div "KWL As a group, we will discuss what the students already knew, what they have …" at bounding box center [150, 238] width 257 height 100
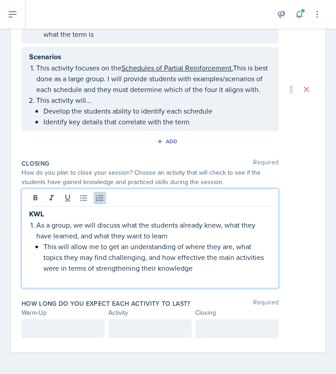
click at [66, 284] on div "KWL As a group, we will discuss what the students already knew, what they have …" at bounding box center [150, 238] width 257 height 100
click at [206, 271] on p "This will allow me to get an understanding of where they are, what topics they …" at bounding box center [157, 257] width 228 height 32
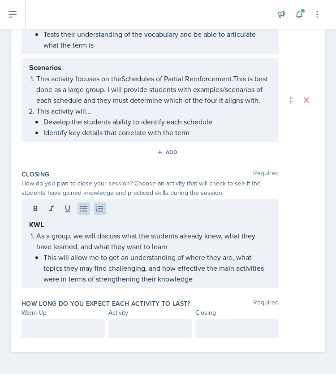
click at [45, 337] on div at bounding box center [63, 328] width 83 height 19
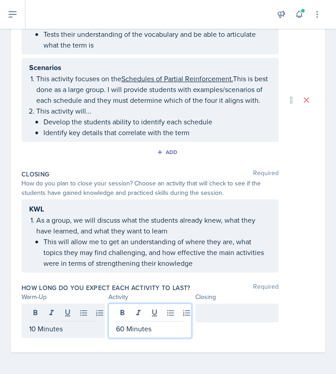
click at [34, 328] on p "10 Minutes" at bounding box center [63, 328] width 68 height 11
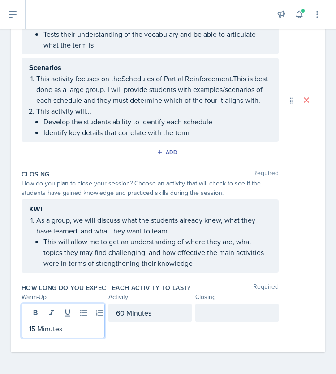
click at [213, 315] on div at bounding box center [236, 312] width 83 height 19
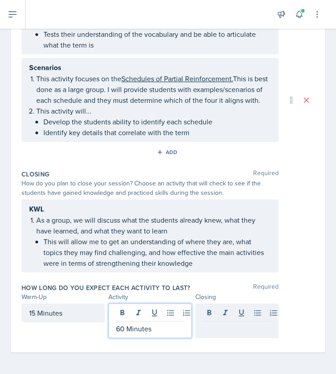
click at [118, 315] on div "60 Minutes" at bounding box center [150, 320] width 83 height 35
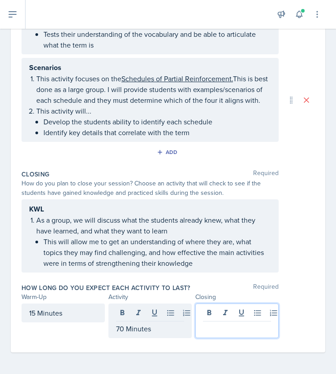
click at [206, 312] on div at bounding box center [236, 320] width 83 height 35
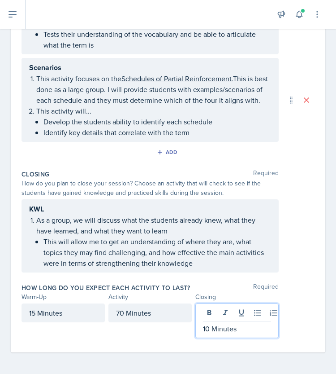
click at [118, 315] on div "70 Minutes" at bounding box center [150, 312] width 83 height 19
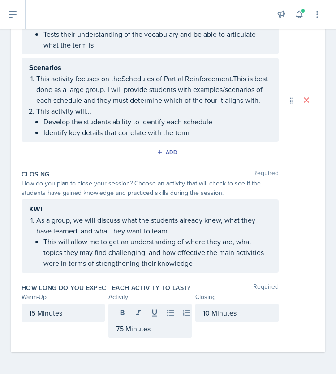
click at [89, 328] on div "15 Minutes" at bounding box center [63, 320] width 83 height 35
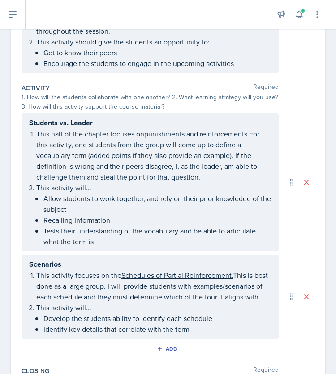
scroll to position [0, 0]
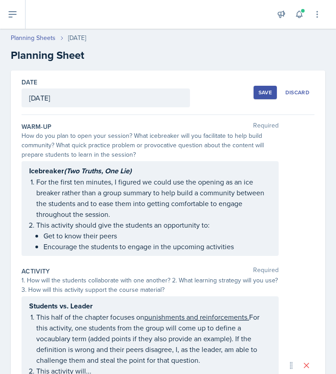
click at [259, 94] on div "Save" at bounding box center [265, 92] width 13 height 7
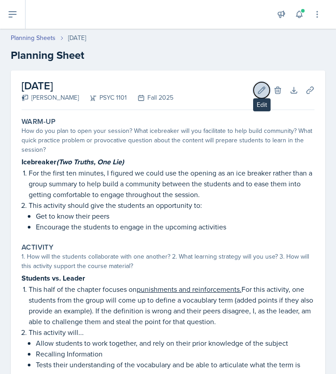
click at [257, 92] on icon at bounding box center [261, 90] width 9 height 9
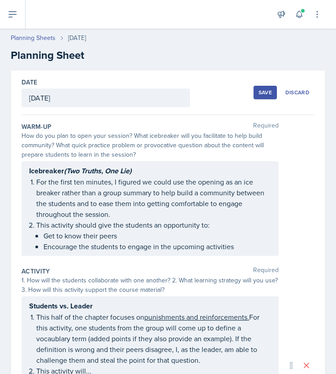
click at [61, 104] on div "October 7th, 2025" at bounding box center [106, 97] width 169 height 19
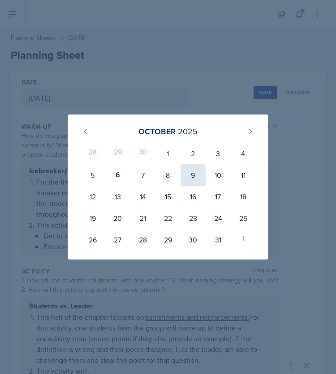
click at [195, 176] on div "9" at bounding box center [193, 175] width 25 height 22
type input "[DATE]"
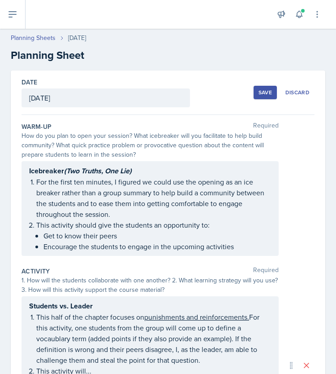
click at [259, 90] on div "Save" at bounding box center [265, 92] width 13 height 7
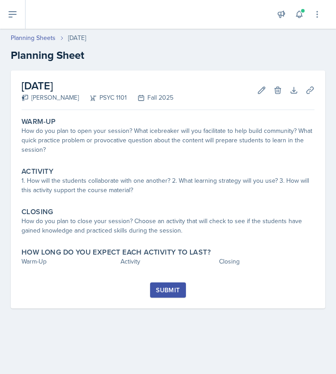
click at [80, 85] on h2 "[DATE]" at bounding box center [98, 86] width 152 height 16
click at [252, 90] on div "Edit Delete" at bounding box center [266, 90] width 32 height 9
click at [259, 88] on icon at bounding box center [261, 90] width 9 height 9
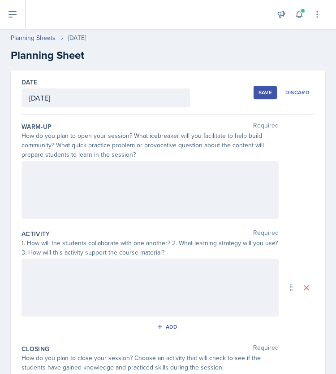
click at [87, 90] on div "October 9th, 2025" at bounding box center [106, 97] width 169 height 19
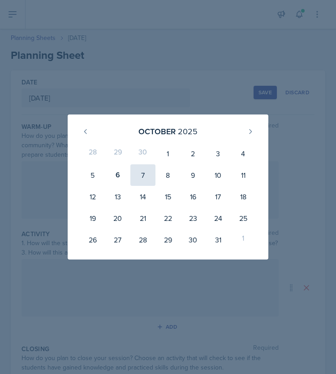
click at [135, 178] on div "7" at bounding box center [142, 175] width 25 height 22
type input "October 7th, 2025"
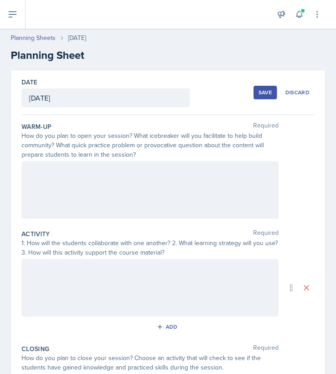
click at [254, 91] on button "Save" at bounding box center [265, 92] width 23 height 13
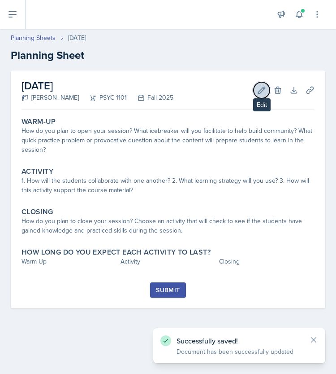
click at [264, 95] on button "Edit" at bounding box center [262, 90] width 16 height 16
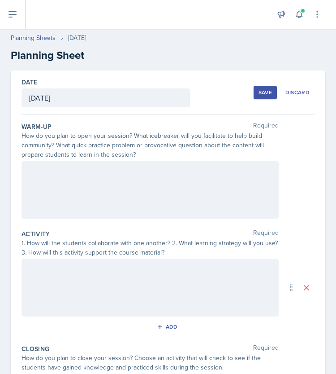
click at [63, 175] on div at bounding box center [150, 189] width 257 height 57
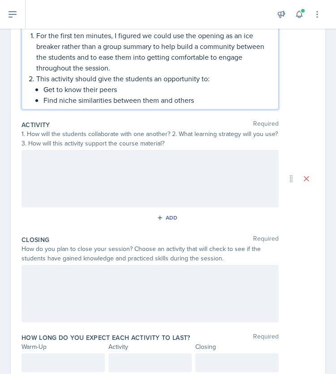
scroll to position [171, 0]
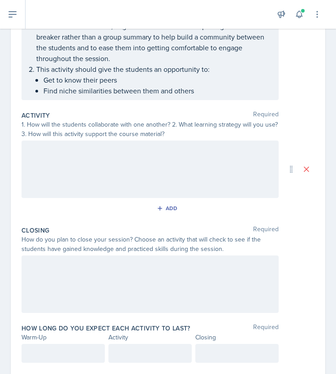
click at [72, 163] on div at bounding box center [150, 168] width 257 height 57
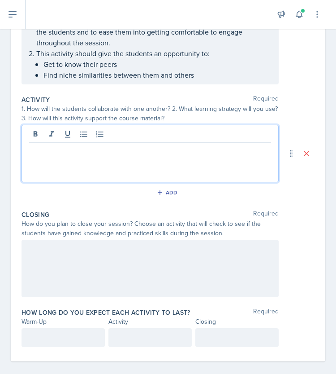
paste div
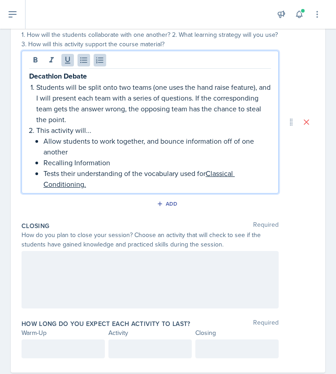
scroll to position [263, 0]
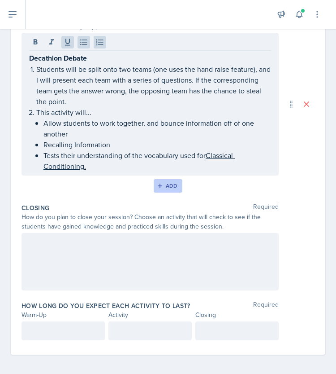
click at [166, 182] on div "Add" at bounding box center [168, 185] width 19 height 7
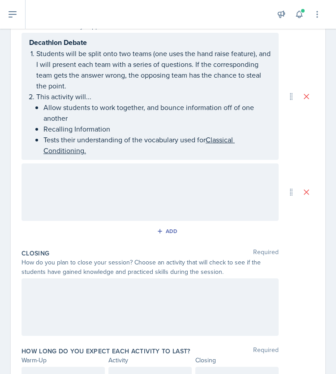
click at [100, 184] on div at bounding box center [150, 191] width 257 height 57
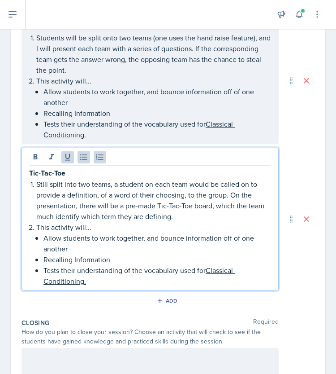
scroll to position [393, 0]
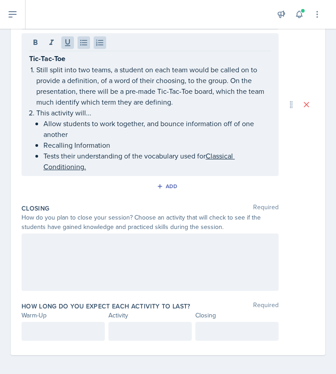
click at [68, 235] on div at bounding box center [150, 261] width 257 height 57
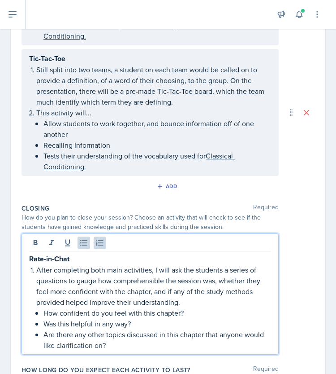
scroll to position [441, 0]
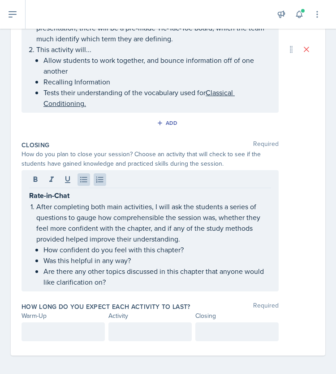
click at [51, 325] on div at bounding box center [63, 331] width 83 height 19
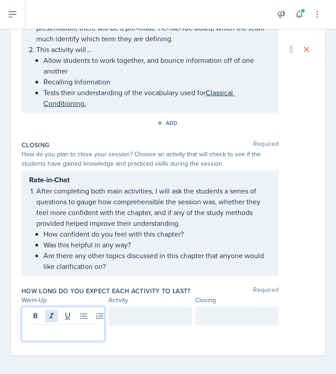
scroll to position [425, 0]
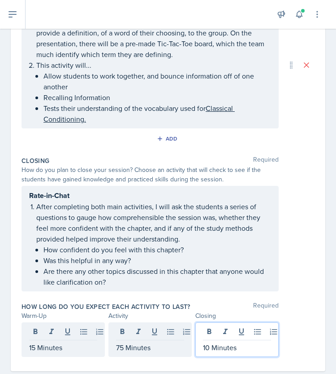
click at [313, 312] on div "Date October 7th, 2025 October 2025 28 29 30 1 2 3 4 5 6 7 8 9 10 11 12 13 14 1…" at bounding box center [168, 7] width 315 height 725
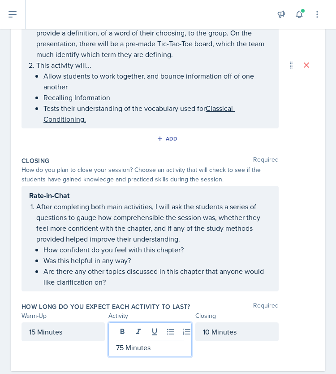
click at [118, 331] on div "75 Minutes" at bounding box center [150, 339] width 83 height 35
click at [41, 298] on div "How long do you expect each activity to last? Required Warm-Up Activity Closing…" at bounding box center [168, 330] width 293 height 65
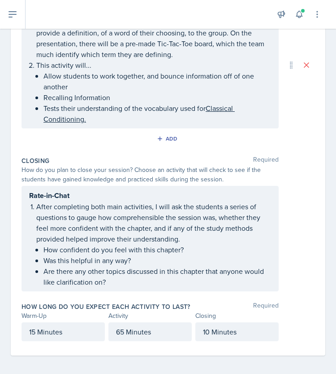
scroll to position [0, 0]
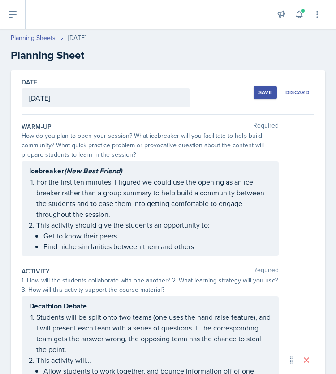
click at [259, 92] on div "Save" at bounding box center [265, 92] width 13 height 7
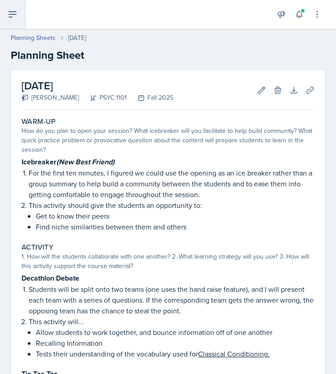
click at [13, 23] on button at bounding box center [13, 14] width 26 height 29
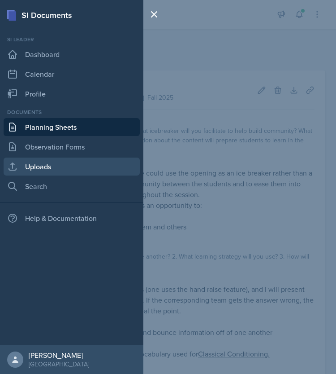
click at [38, 172] on link "Uploads" at bounding box center [72, 166] width 136 height 18
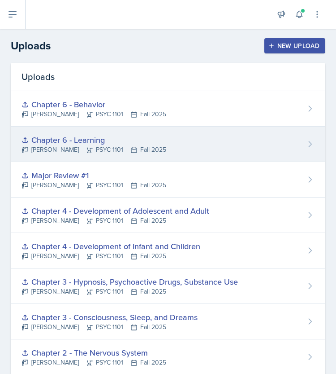
click at [96, 148] on div "[PERSON_NAME] PSYC 1101 Fall 2025" at bounding box center [94, 149] width 145 height 9
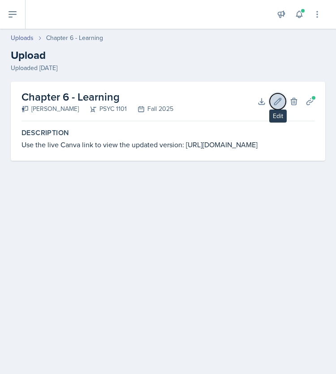
click at [282, 105] on button "Edit" at bounding box center [278, 101] width 16 height 16
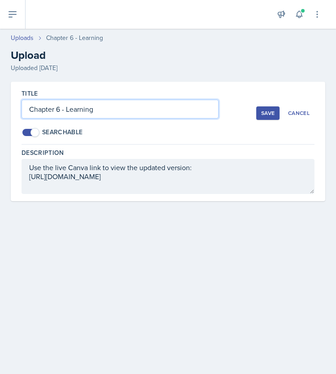
click at [59, 107] on input "Chapter 6 - Learning" at bounding box center [120, 109] width 197 height 19
type input "Chapter 6 and 7 - Learning"
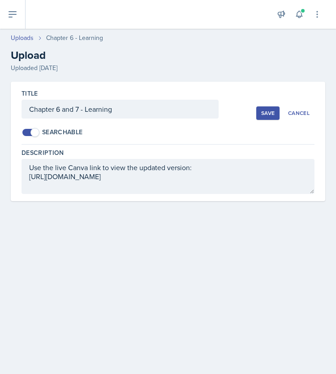
click at [265, 111] on div "Save" at bounding box center [267, 112] width 13 height 7
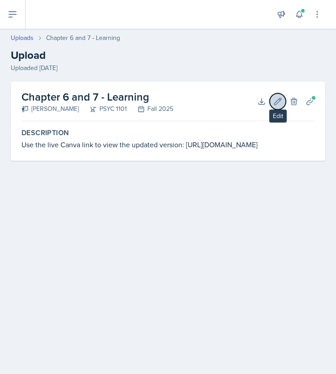
click at [275, 101] on icon at bounding box center [278, 101] width 9 height 9
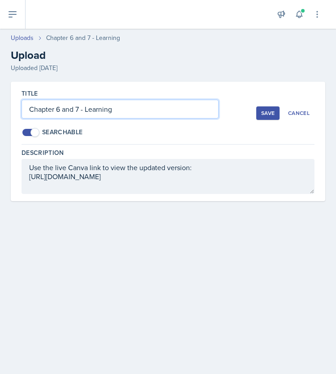
click at [149, 103] on input "Chapter 6 and 7 - Learning" at bounding box center [120, 109] width 197 height 19
click at [149, 103] on input "Chapter 6 and 7 - Learning and Memory" at bounding box center [120, 109] width 197 height 19
type input "Chapter 6 and 7 - Learning and Memory"
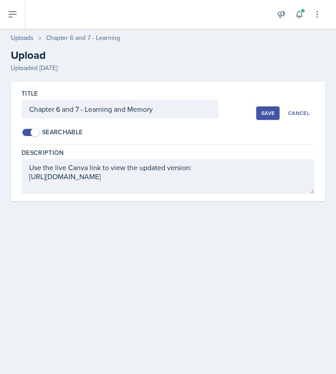
click at [265, 111] on div "Save" at bounding box center [267, 112] width 13 height 7
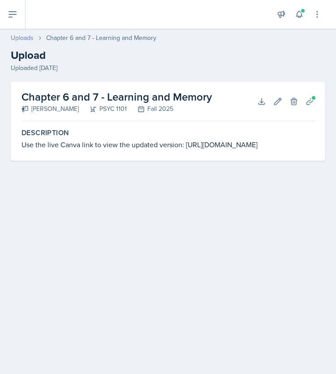
click at [27, 36] on link "Uploads" at bounding box center [22, 37] width 23 height 9
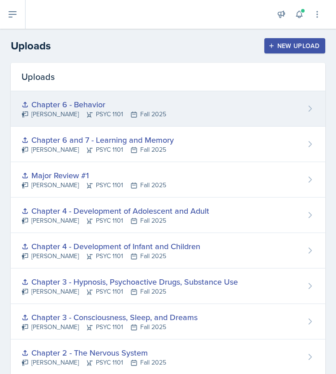
click at [186, 116] on div "Chapter 6 - Behavior Kendall Gibson PSYC 1101 Fall 2025" at bounding box center [168, 108] width 315 height 35
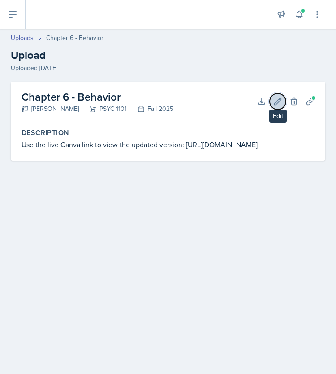
click at [277, 104] on icon at bounding box center [278, 101] width 9 height 9
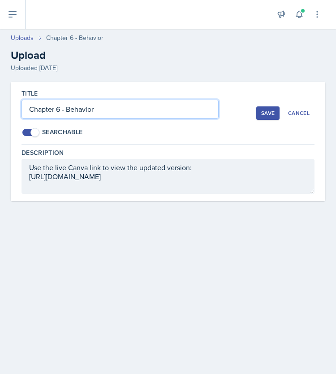
click at [60, 109] on input "Chapter 6 - Behavior" at bounding box center [120, 109] width 197 height 19
click at [129, 110] on input "Chapter 6 and 7 - Behavior" at bounding box center [120, 109] width 197 height 19
type input "Chapter 6 and 7 - Behavior and Memory"
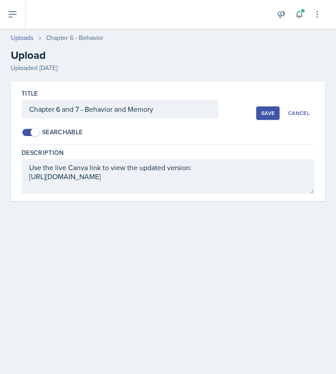
click at [274, 113] on div "Save" at bounding box center [267, 112] width 13 height 7
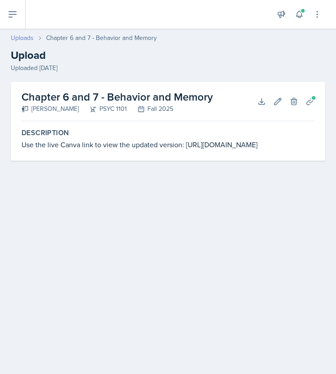
click at [26, 35] on link "Uploads" at bounding box center [22, 37] width 23 height 9
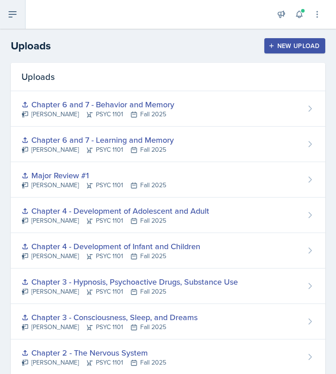
click at [21, 17] on button at bounding box center [13, 14] width 26 height 29
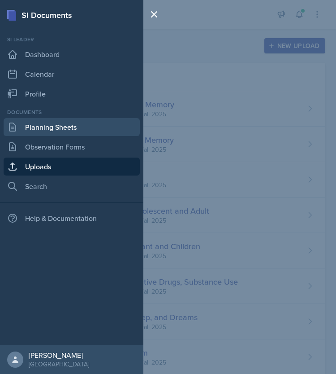
click at [39, 127] on link "Planning Sheets" at bounding box center [72, 127] width 136 height 18
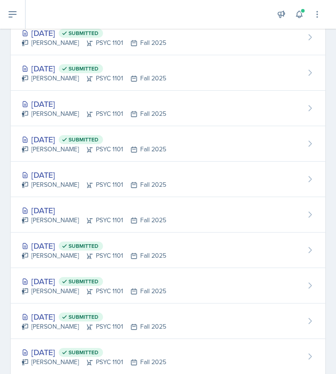
scroll to position [427, 0]
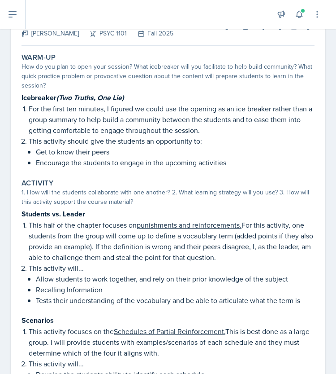
scroll to position [75, 0]
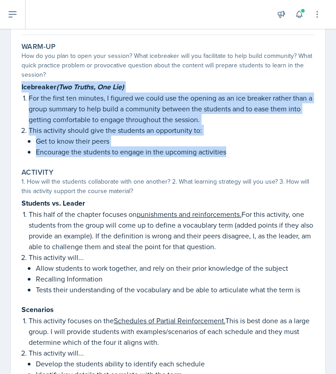
drag, startPoint x: 21, startPoint y: 85, endPoint x: 249, endPoint y: 149, distance: 237.6
click at [249, 149] on div "Warm-Up How do you plan to open your session? What icebreaker will you facilita…" at bounding box center [168, 100] width 300 height 122
copy div "Icebreaker (Two Truths, One Lie) For the first ten minutes, I figured we could …"
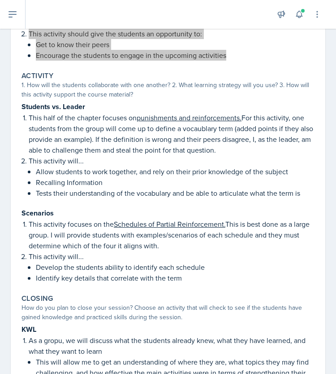
scroll to position [172, 0]
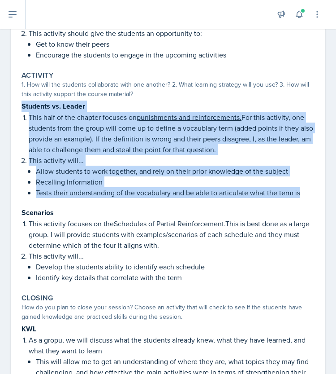
drag, startPoint x: 21, startPoint y: 104, endPoint x: 306, endPoint y: 193, distance: 298.9
click at [306, 193] on div "Activity 1. How will the students collaborate with one another? 2. What learnin…" at bounding box center [168, 176] width 300 height 219
copy div "Students vs. Leader This half of the chapter focuses on punishments and reinfor…"
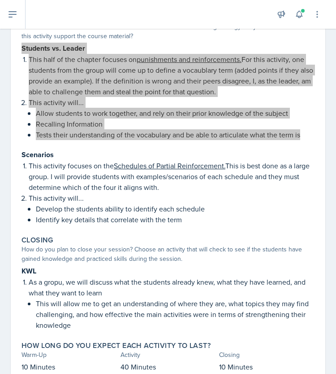
scroll to position [230, 0]
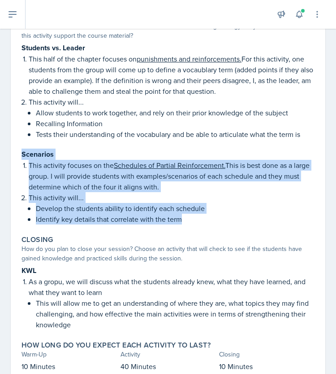
drag, startPoint x: 182, startPoint y: 218, endPoint x: 12, endPoint y: 156, distance: 182.0
click at [12, 156] on div "[DATE] Submitted [PERSON_NAME] PSYC 1101 Fall 2025 Edit Delete View Comments Co…" at bounding box center [168, 112] width 315 height 545
copy div "Scenarios This activity focuses on the Schedules of Partial Reinforcement. This…"
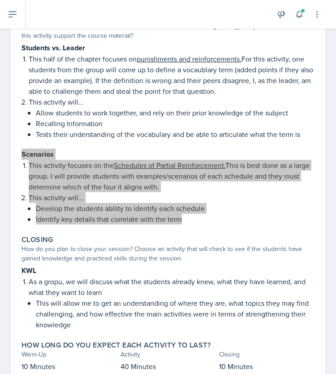
scroll to position [263, 0]
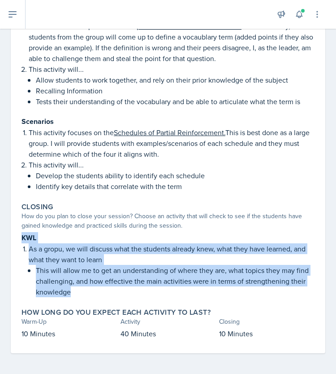
drag, startPoint x: 22, startPoint y: 236, endPoint x: 100, endPoint y: 290, distance: 94.8
click at [100, 290] on div "KWL As a gropu, we will discuss what the students already knew, what they have …" at bounding box center [168, 264] width 293 height 65
copy div "KWL As a gropu, we will discuss what the students already knew, what they have …"
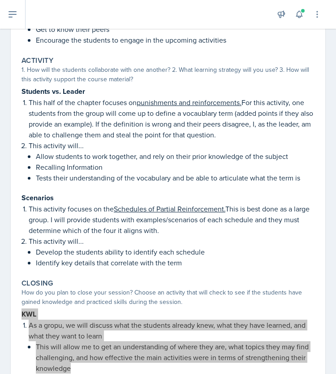
scroll to position [0, 0]
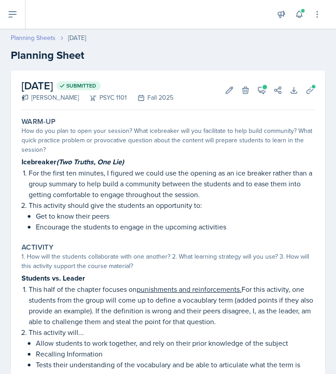
click at [42, 38] on link "Planning Sheets" at bounding box center [33, 37] width 45 height 9
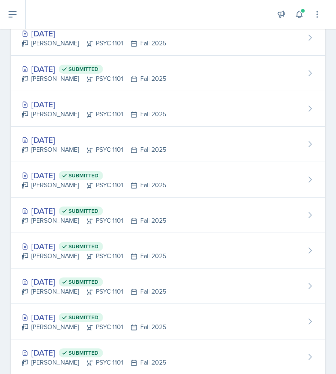
scroll to position [497, 0]
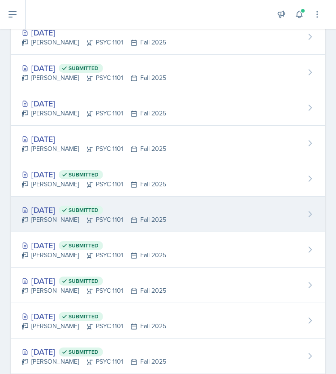
click at [99, 209] on span "Submitted" at bounding box center [84, 209] width 30 height 7
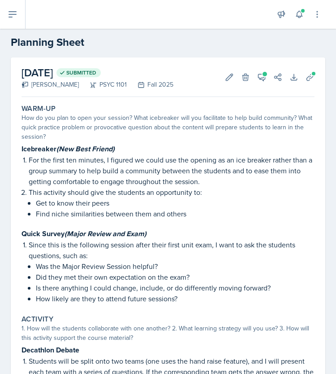
scroll to position [9, 0]
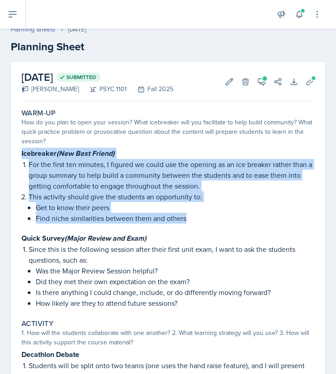
drag, startPoint x: 194, startPoint y: 219, endPoint x: 13, endPoint y: 154, distance: 192.5
copy div "Icebreaker (New Best Friend) For the first ten minutes, I figured we could use …"
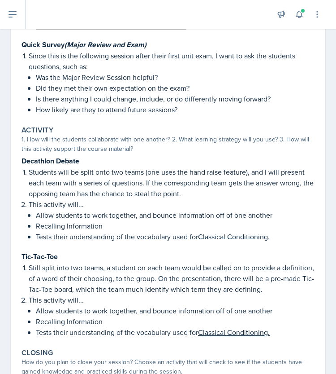
scroll to position [202, 0]
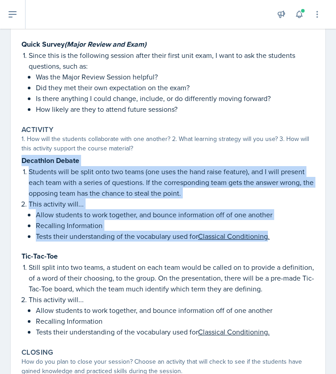
drag, startPoint x: 21, startPoint y: 160, endPoint x: 271, endPoint y: 232, distance: 259.9
click at [271, 232] on div "Activity 1. How will the students collaborate with one another? 2. What learnin…" at bounding box center [168, 231] width 300 height 219
copy div "Decathlon Debate Students will be split onto two teams (one uses the hand raise…"
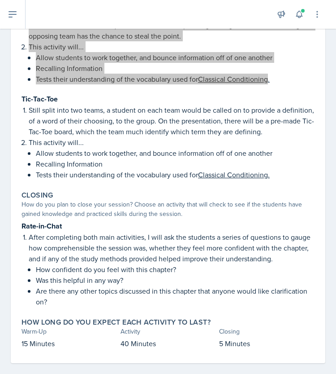
scroll to position [369, 0]
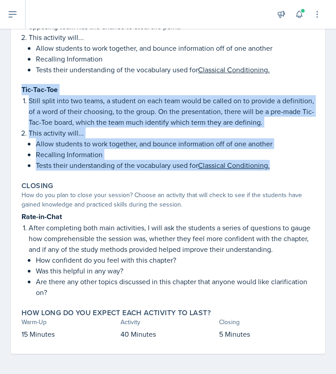
drag, startPoint x: 22, startPoint y: 88, endPoint x: 282, endPoint y: 161, distance: 270.9
click at [282, 161] on div "Tic-Tac-Toe Still split into two teams, a student on each team would be called …" at bounding box center [168, 127] width 293 height 87
copy div "Tic-Tac-Toe Still split into two teams, a student on each team would be called …"
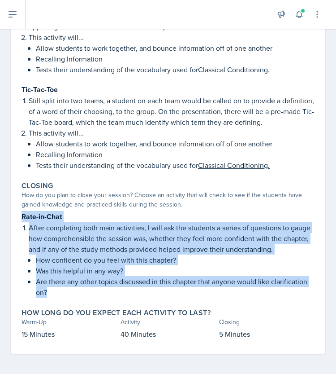
drag, startPoint x: 21, startPoint y: 215, endPoint x: 56, endPoint y: 287, distance: 79.8
click at [56, 287] on div "Closing How do you plan to close your session? Choose an activity that will che…" at bounding box center [168, 239] width 300 height 123
copy div "Rate-in-Chat After completing both main activities, I will ask the students a s…"
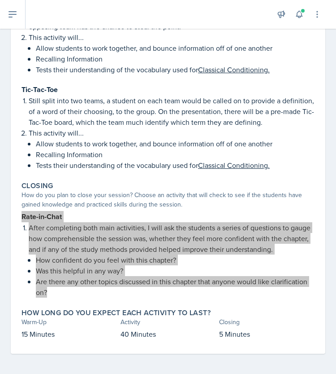
scroll to position [0, 0]
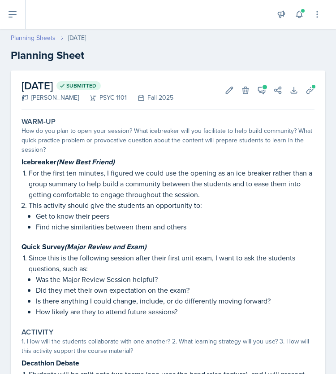
click at [44, 40] on link "Planning Sheets" at bounding box center [33, 37] width 45 height 9
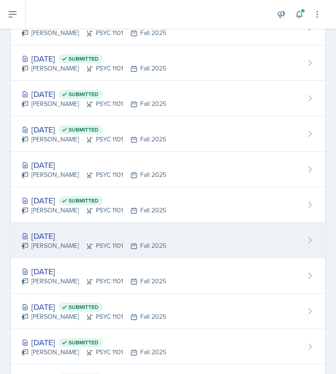
scroll to position [365, 0]
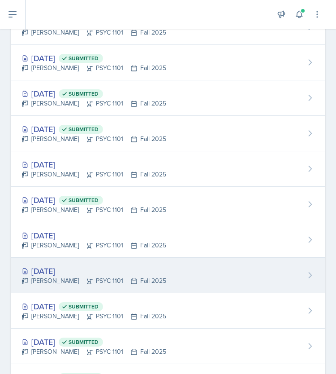
click at [89, 283] on div "[DATE] [PERSON_NAME] PSYC 1101 Fall 2025" at bounding box center [168, 274] width 315 height 35
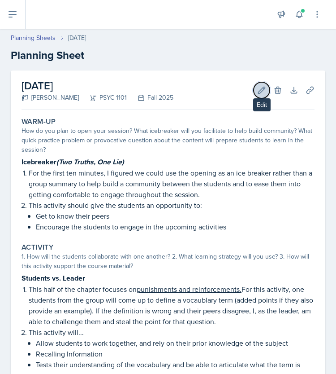
click at [257, 94] on icon at bounding box center [261, 90] width 9 height 9
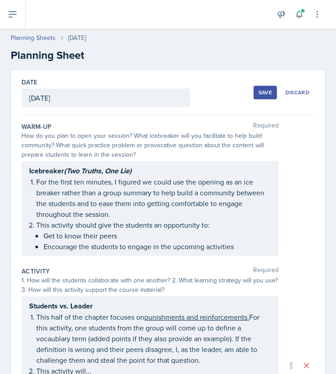
scroll to position [371, 0]
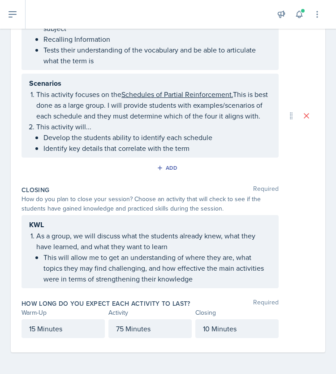
click at [118, 329] on p "75 Minutes" at bounding box center [150, 328] width 68 height 11
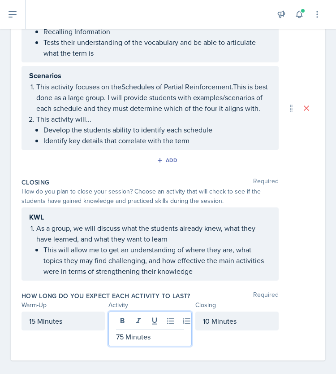
scroll to position [387, 0]
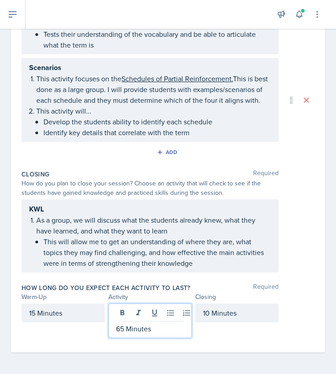
click at [90, 330] on div "15 Minutes" at bounding box center [63, 320] width 83 height 35
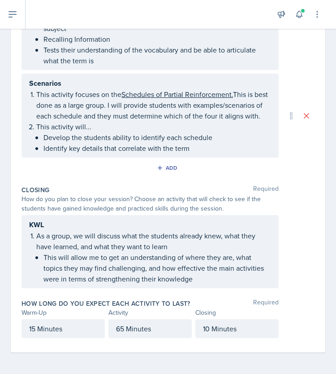
scroll to position [47, 0]
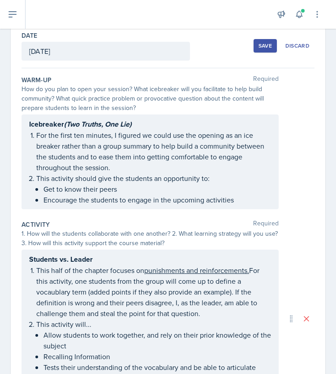
click at [259, 48] on div "Save" at bounding box center [265, 45] width 13 height 7
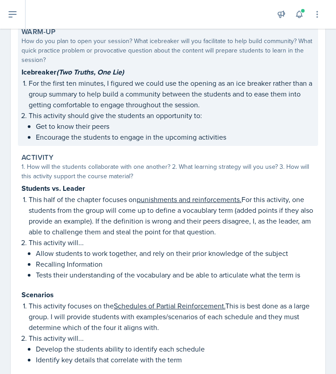
scroll to position [0, 0]
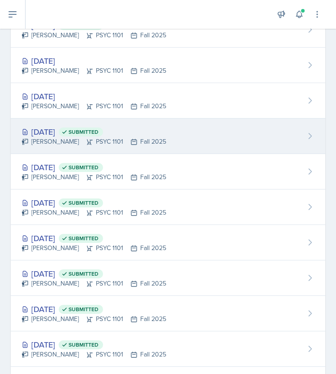
scroll to position [462, 0]
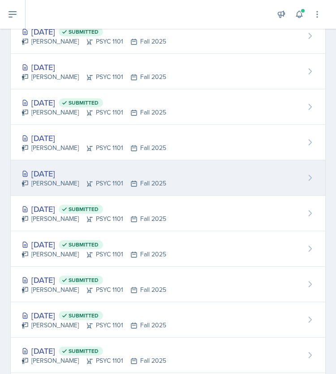
click at [135, 169] on div "[DATE]" at bounding box center [94, 173] width 145 height 12
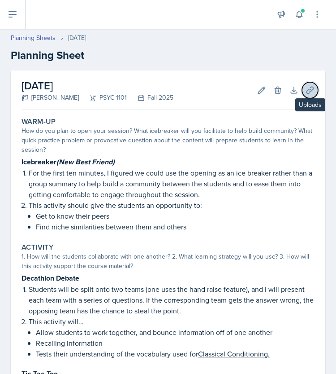
click at [306, 92] on icon at bounding box center [310, 90] width 9 height 9
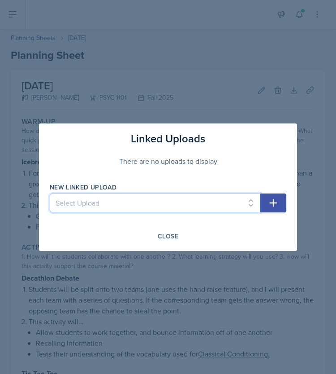
click at [212, 206] on select "Select Upload Chapter 2 - The Nervous System Chapter 2 - Brain's Parts and Func…" at bounding box center [155, 202] width 211 height 19
select select "74a300da-59ce-44f2-ab7e-f87ae2dac917"
click at [50, 193] on select "Select Upload Chapter 2 - The Nervous System Chapter 2 - Brain's Parts and Func…" at bounding box center [155, 202] width 211 height 19
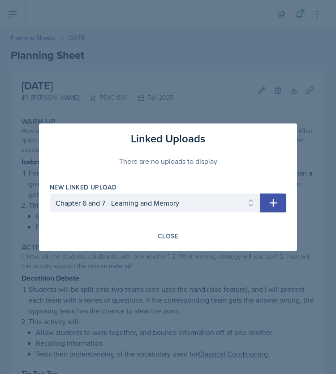
click at [276, 208] on icon "button" at bounding box center [273, 202] width 11 height 11
select select
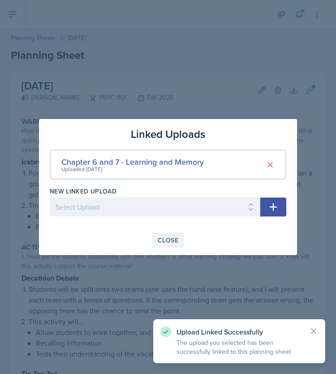
click at [173, 243] on div "Close" at bounding box center [168, 239] width 21 height 7
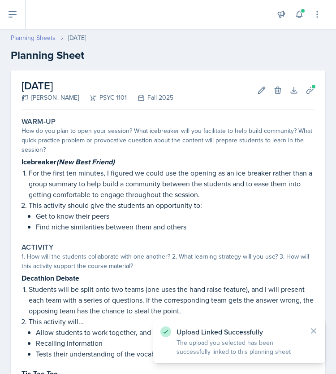
click at [38, 33] on link "Planning Sheets" at bounding box center [33, 37] width 45 height 9
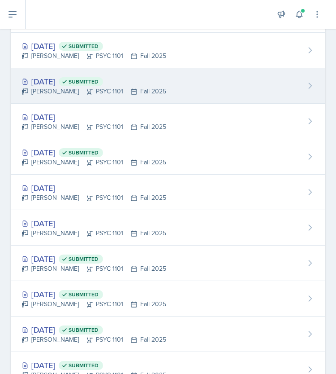
scroll to position [413, 0]
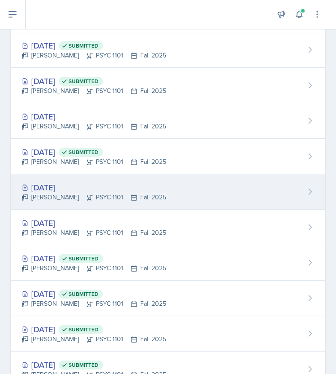
click at [89, 204] on div "[DATE] [PERSON_NAME] PSYC 1101 Fall 2025" at bounding box center [168, 191] width 315 height 35
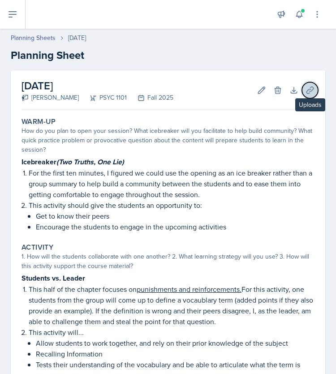
click at [307, 93] on icon at bounding box center [310, 90] width 7 height 7
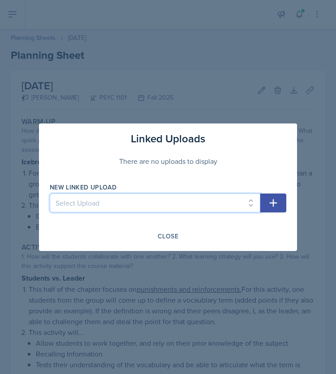
click at [208, 199] on select "Select Upload Chapter 2 - The Nervous System Chapter 2 - Brain's Parts and Func…" at bounding box center [155, 202] width 211 height 19
select select "80a76410-ea3c-4ec9-b2e1-4ae3cbabd679"
click at [50, 193] on select "Select Upload Chapter 2 - The Nervous System Chapter 2 - Brain's Parts and Func…" at bounding box center [155, 202] width 211 height 19
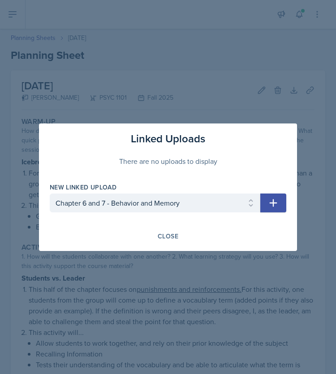
click at [275, 199] on icon "button" at bounding box center [273, 202] width 11 height 11
select select
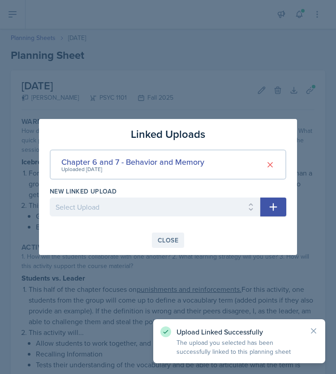
click at [167, 238] on div "Close" at bounding box center [168, 239] width 21 height 7
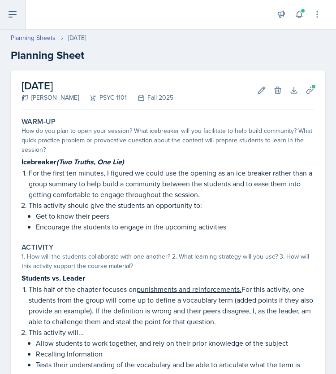
click at [17, 16] on icon at bounding box center [12, 14] width 11 height 11
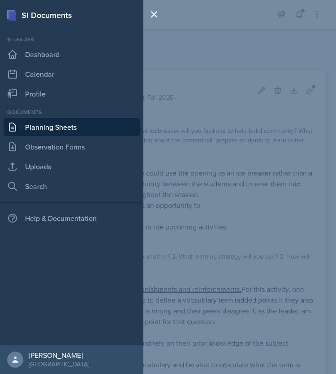
click at [56, 130] on link "Planning Sheets" at bounding box center [72, 127] width 136 height 18
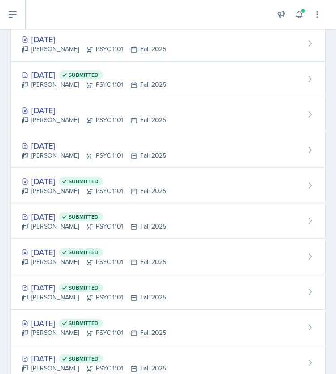
scroll to position [491, 0]
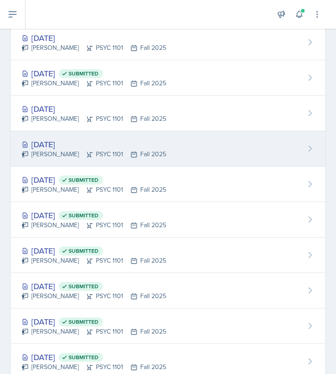
click at [69, 149] on div "[PERSON_NAME] PSYC 1101 Fall 2025" at bounding box center [94, 153] width 145 height 9
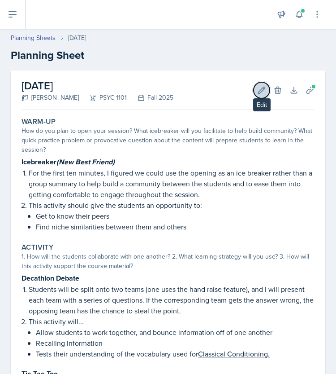
click at [259, 89] on icon at bounding box center [262, 90] width 7 height 7
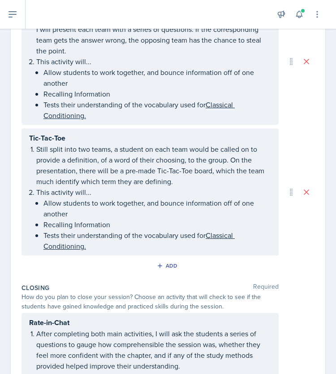
scroll to position [303, 0]
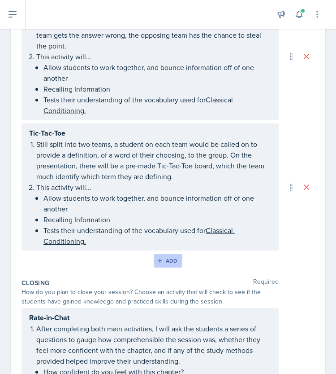
click at [167, 254] on button "Add" at bounding box center [168, 260] width 29 height 13
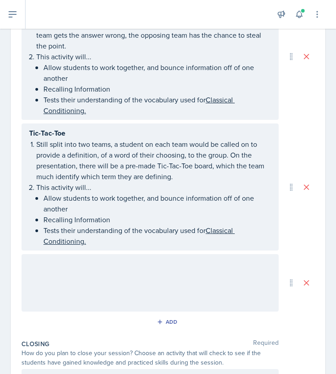
click at [106, 271] on div at bounding box center [150, 282] width 257 height 57
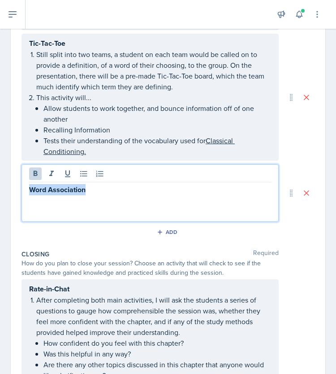
scroll to position [394, 0]
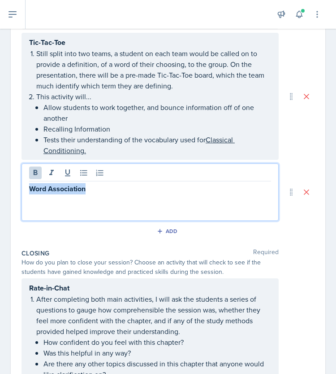
click at [187, 238] on div "Add" at bounding box center [168, 232] width 293 height 17
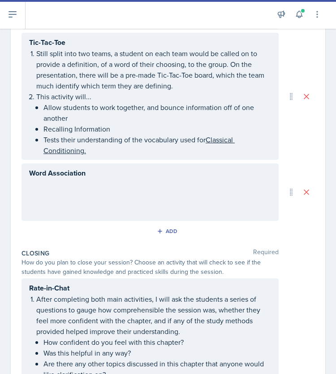
click at [113, 185] on div "Word Association" at bounding box center [150, 191] width 257 height 57
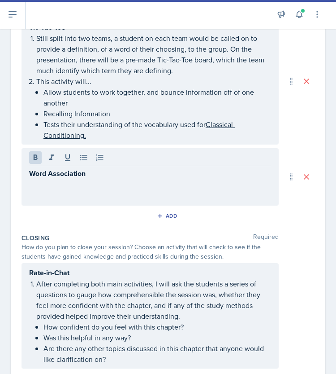
click at [113, 185] on div "Word Association" at bounding box center [150, 176] width 257 height 57
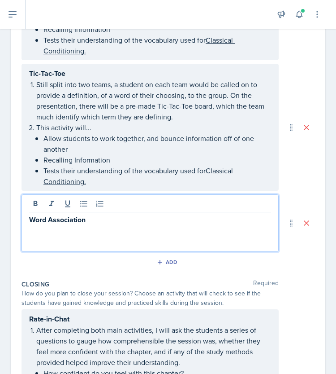
scroll to position [362, 0]
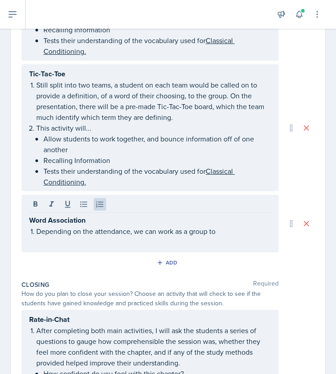
click at [238, 228] on p "Depending on the attendance, we can work as a group to" at bounding box center [153, 231] width 235 height 11
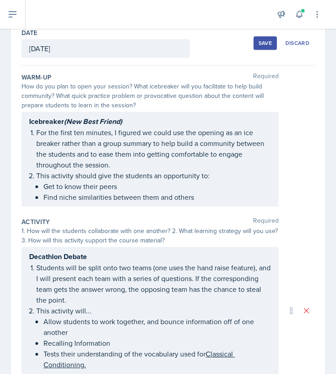
scroll to position [0, 0]
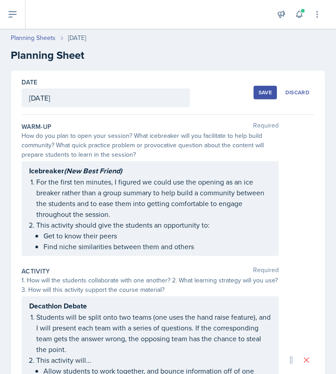
click at [259, 89] on div "Save" at bounding box center [265, 92] width 13 height 7
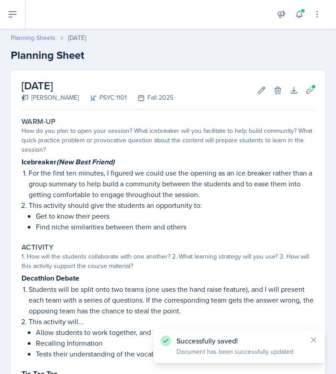
click at [36, 41] on link "Planning Sheets" at bounding box center [33, 37] width 45 height 9
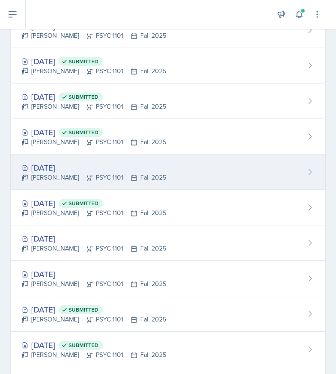
scroll to position [363, 0]
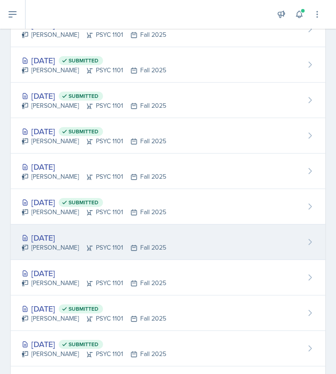
click at [94, 237] on div "[DATE]" at bounding box center [94, 237] width 145 height 12
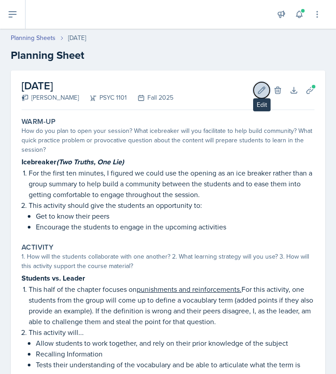
click at [259, 90] on icon at bounding box center [262, 90] width 7 height 7
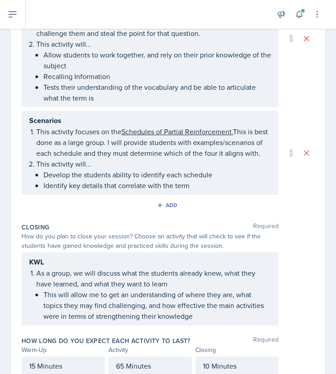
scroll to position [327, 0]
click at [176, 211] on button "Add" at bounding box center [168, 204] width 29 height 13
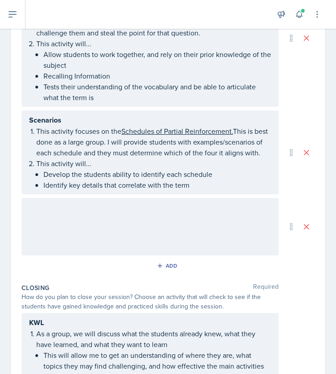
click at [144, 226] on div at bounding box center [150, 226] width 257 height 57
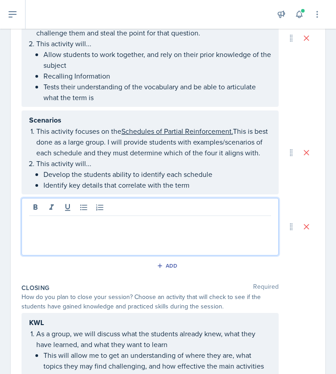
scroll to position [343, 0]
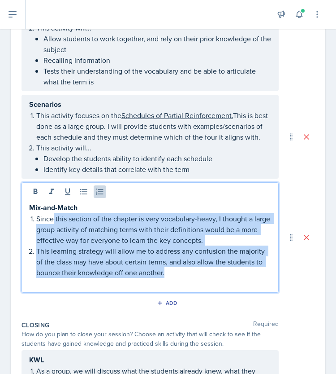
drag, startPoint x: 220, startPoint y: 283, endPoint x: 54, endPoint y: 222, distance: 176.6
click at [54, 222] on ol "Since this section of the chapter is very vocabulary-heavy, I thought a large g…" at bounding box center [153, 250] width 235 height 75
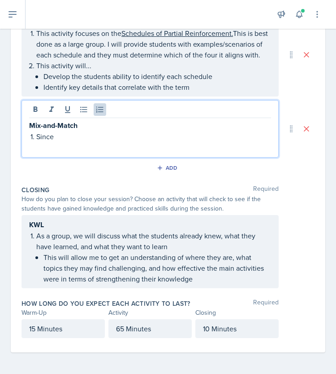
scroll to position [0, 0]
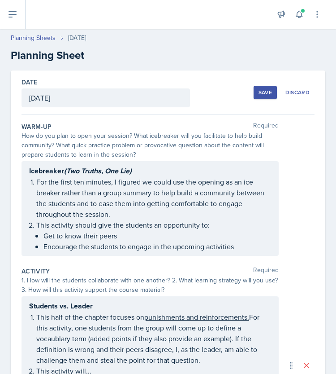
click at [259, 91] on div "Save" at bounding box center [265, 92] width 13 height 7
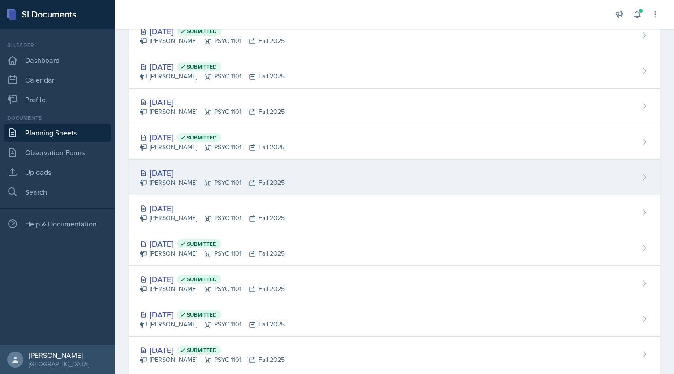
scroll to position [428, 0]
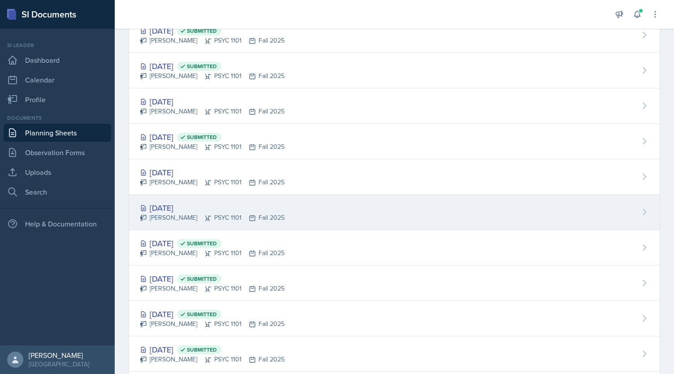
click at [228, 215] on div "[PERSON_NAME] PSYC 1101 Fall 2025" at bounding box center [212, 217] width 145 height 9
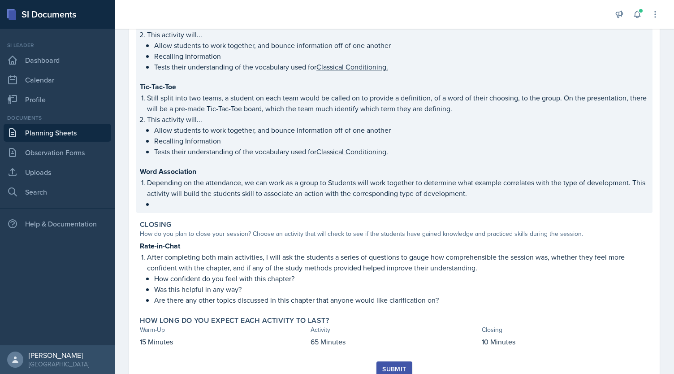
scroll to position [280, 0]
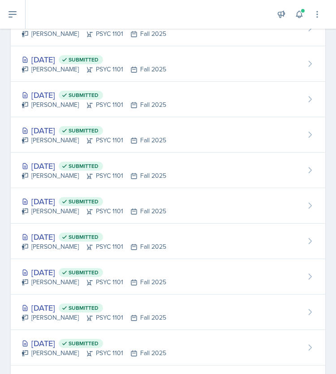
scroll to position [647, 0]
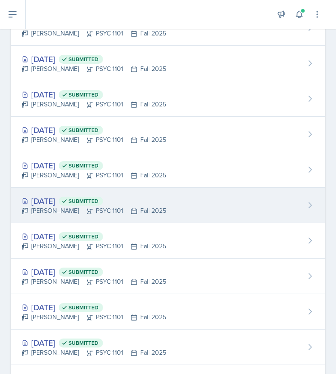
click at [91, 206] on div "[PERSON_NAME] PSYC 1101 Fall 2025" at bounding box center [94, 210] width 145 height 9
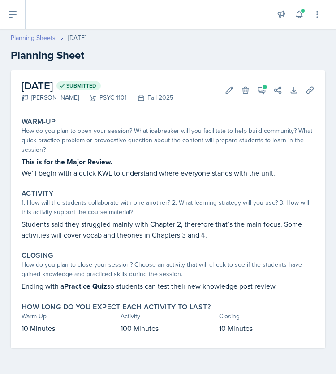
click at [25, 39] on link "Planning Sheets" at bounding box center [33, 37] width 45 height 9
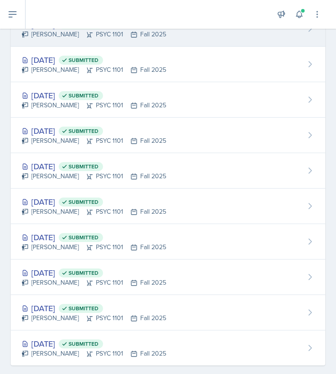
scroll to position [761, 0]
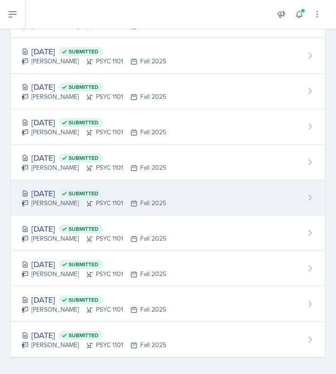
click at [83, 191] on div "[DATE] Submitted" at bounding box center [94, 193] width 145 height 12
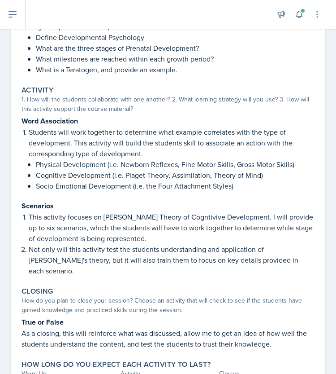
scroll to position [253, 0]
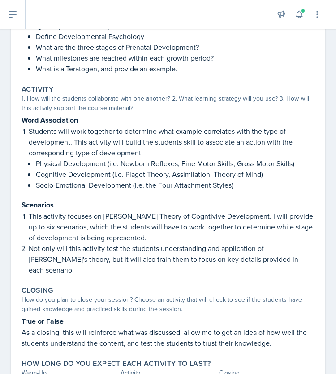
click at [72, 143] on p "Students will work together to determine what example correlates with the type …" at bounding box center [172, 142] width 286 height 32
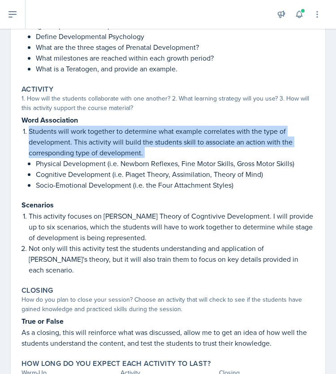
copy p "Students will work together to determine what example correlates with the type …"
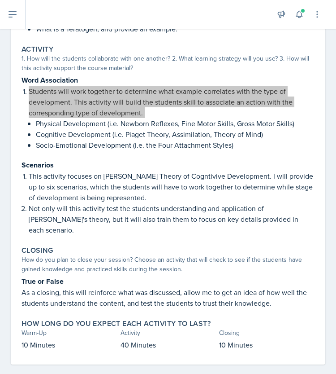
scroll to position [0, 0]
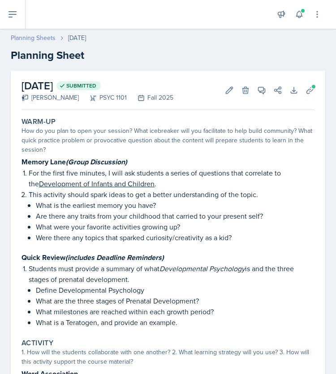
click at [30, 38] on link "Planning Sheets" at bounding box center [33, 37] width 45 height 9
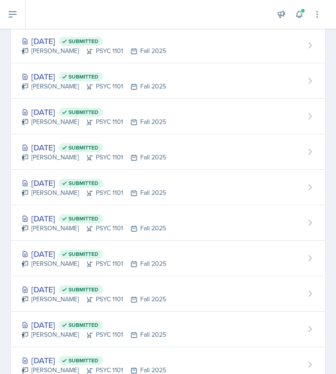
scroll to position [761, 0]
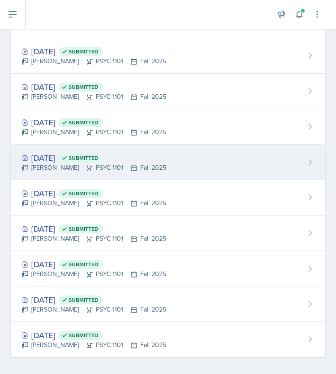
click at [58, 163] on div "[PERSON_NAME] PSYC 1101 Fall 2025" at bounding box center [94, 167] width 145 height 9
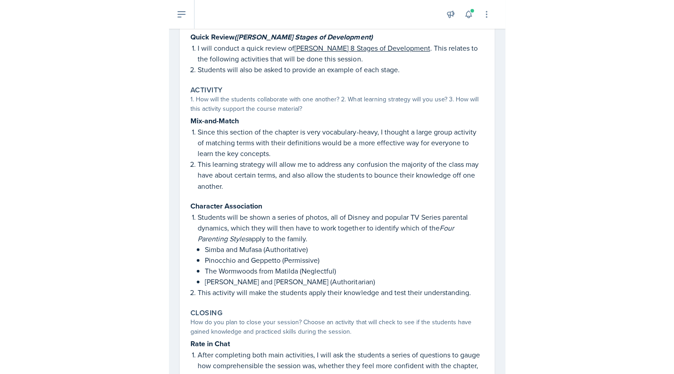
scroll to position [232, 0]
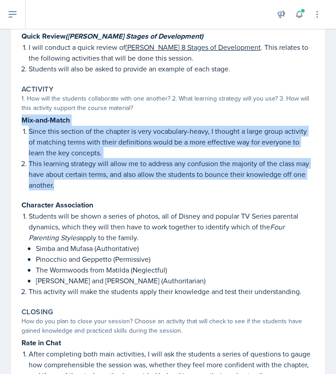
drag, startPoint x: 76, startPoint y: 183, endPoint x: 19, endPoint y: 114, distance: 89.5
click at [19, 114] on div "Activity 1. How will the students collaborate with one another? 2. What learnin…" at bounding box center [168, 190] width 300 height 219
copy div "Mix-and-Match Since this section of the chapter is very vocabulary-heavy, I tho…"
